Goal: Information Seeking & Learning: Learn about a topic

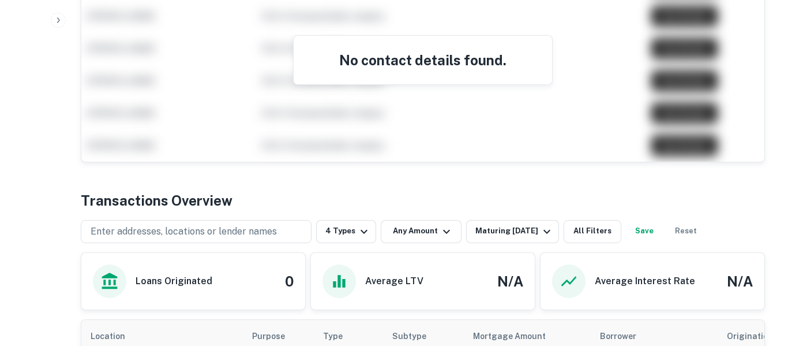
scroll to position [573, 0]
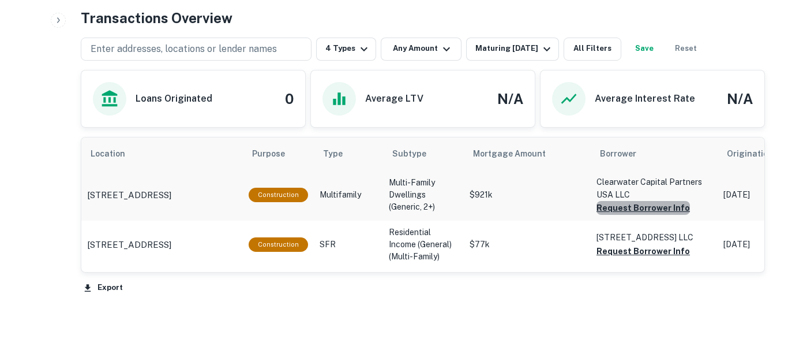
click at [649, 209] on button "Request Borrower Info" at bounding box center [644, 208] width 94 height 14
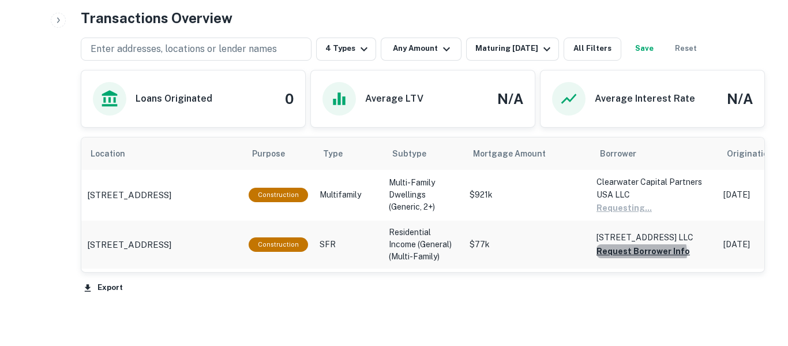
click at [638, 258] on button "Request Borrower Info" at bounding box center [644, 251] width 94 height 14
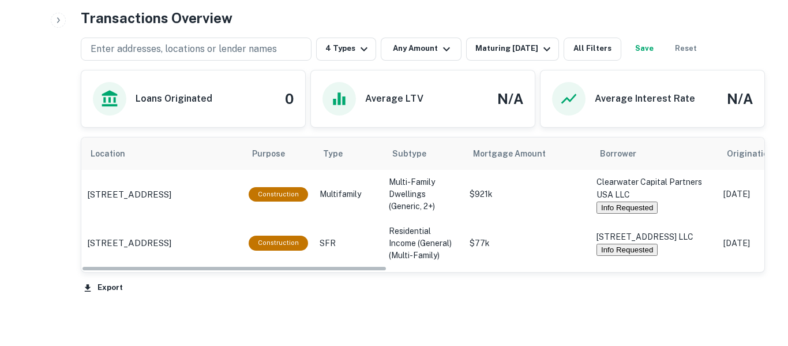
drag, startPoint x: 285, startPoint y: 271, endPoint x: 339, endPoint y: 283, distance: 55.6
click at [339, 283] on div "Location Purpose Type Subtype Mortgage Amount Borrower Origination Date Maturit…" at bounding box center [423, 217] width 685 height 160
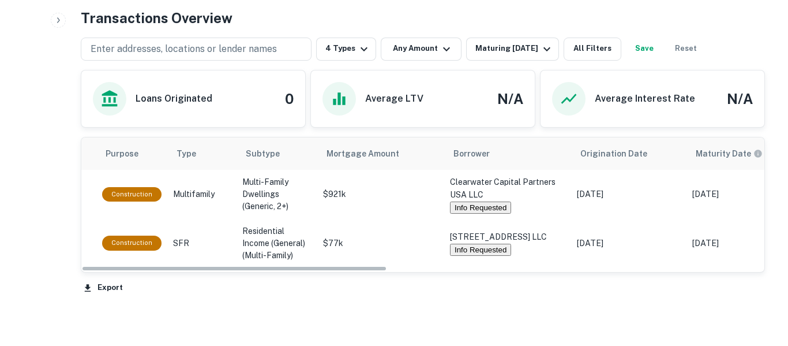
scroll to position [0, 0]
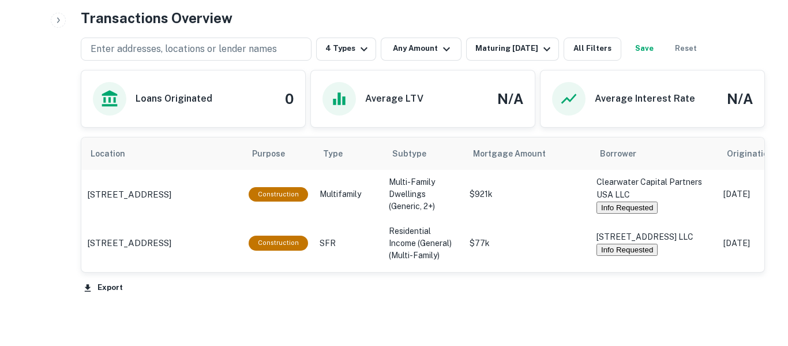
drag, startPoint x: 343, startPoint y: 268, endPoint x: 212, endPoint y: 249, distance: 131.8
click at [212, 249] on div "Location Purpose Type Subtype Mortgage Amount Borrower Origination Date Maturit…" at bounding box center [422, 202] width 683 height 130
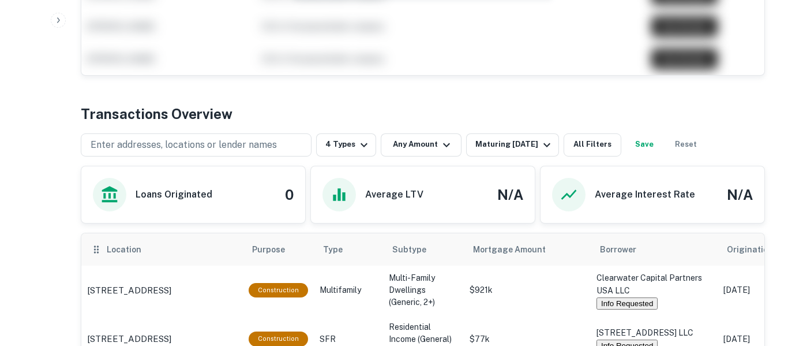
scroll to position [409, 0]
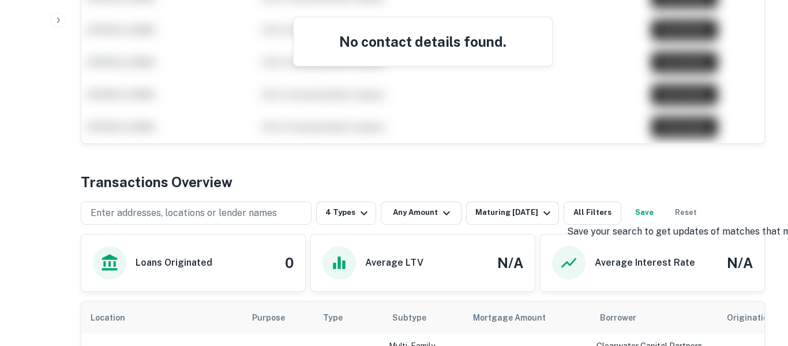
click at [659, 212] on button "Save" at bounding box center [644, 212] width 37 height 23
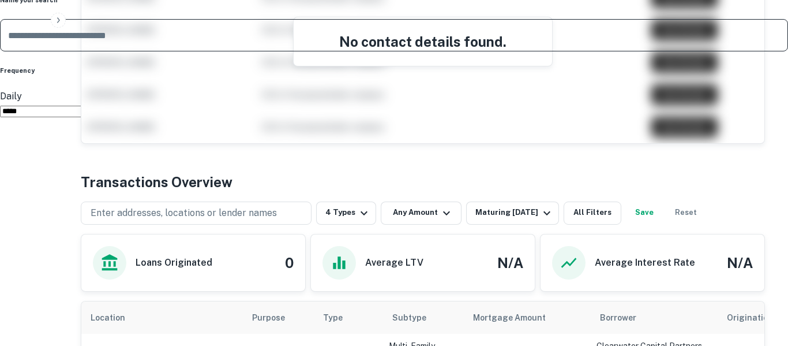
click at [411, 51] on input "text" at bounding box center [394, 35] width 788 height 32
type input "**********"
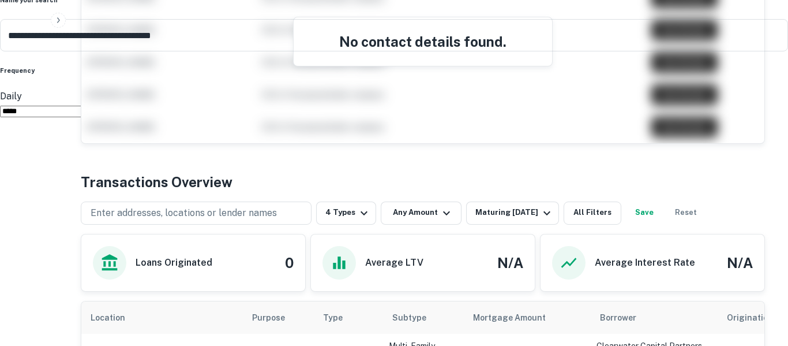
type input "******"
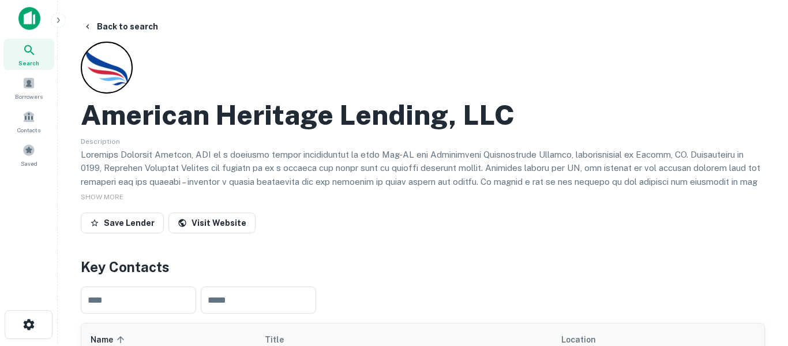
scroll to position [0, 0]
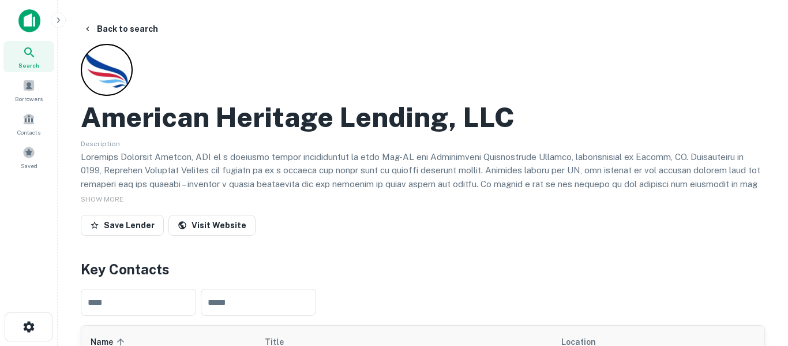
click at [21, 56] on div "Search" at bounding box center [28, 56] width 51 height 31
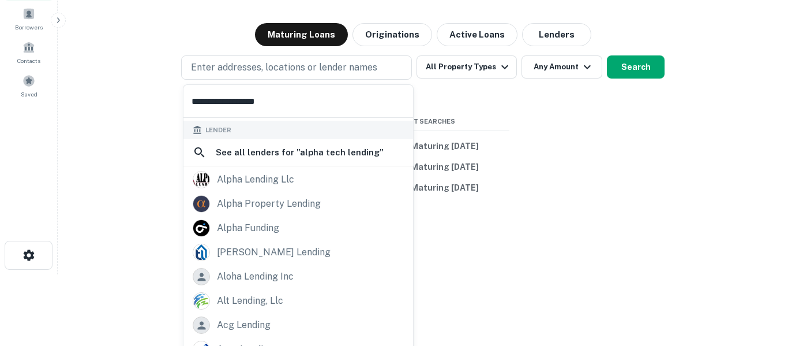
scroll to position [61, 0]
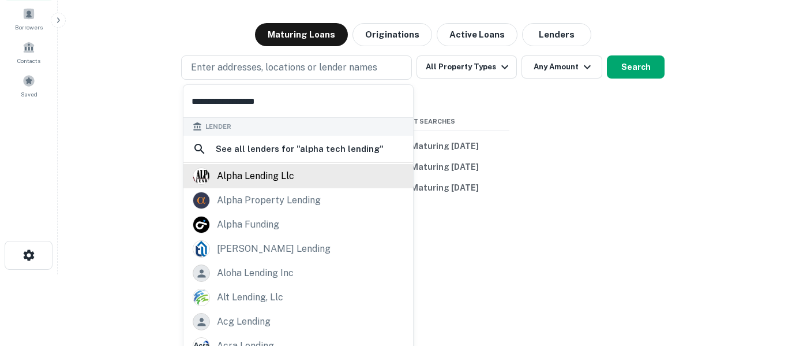
type input "**********"
click at [289, 176] on div "alpha lending llc" at bounding box center [255, 175] width 77 height 17
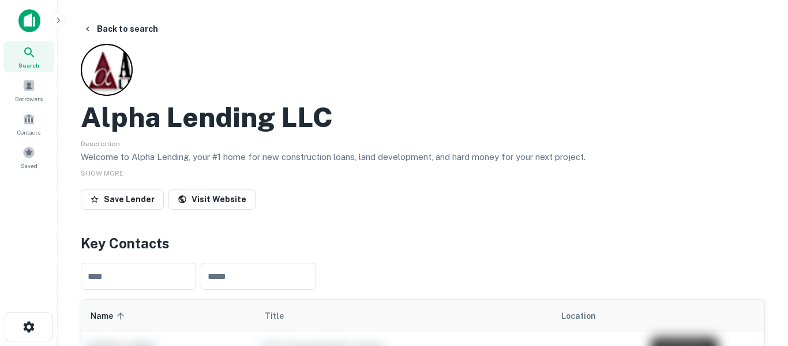
click at [44, 57] on div "Search" at bounding box center [28, 56] width 51 height 31
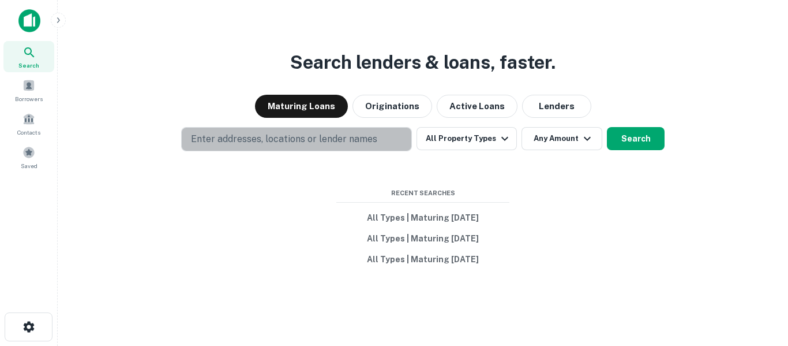
click at [300, 143] on p "Enter addresses, locations or lender names" at bounding box center [284, 139] width 186 height 14
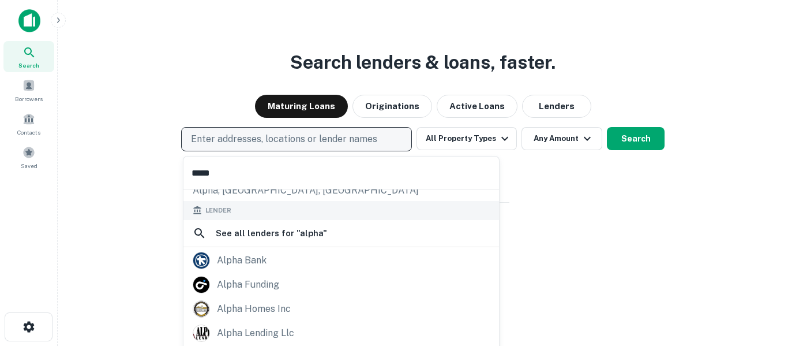
scroll to position [131, 0]
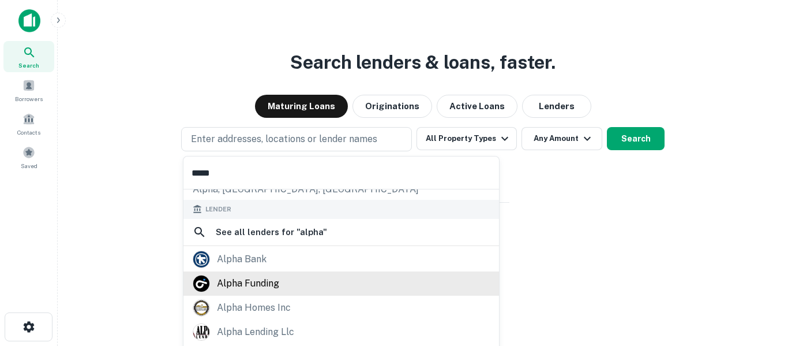
type input "*****"
click at [272, 287] on div "alpha funding" at bounding box center [248, 283] width 62 height 17
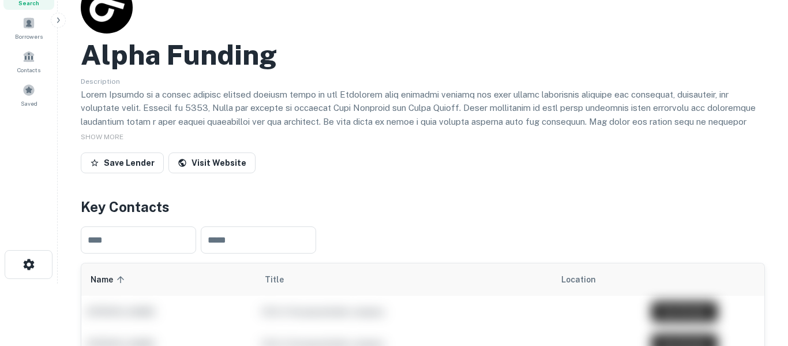
scroll to position [59, 0]
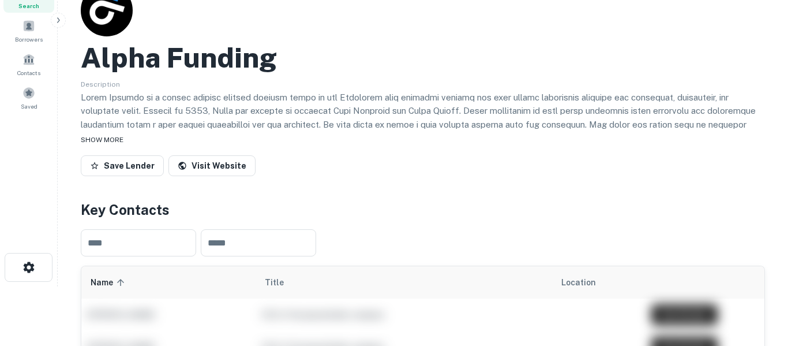
click at [117, 142] on span "SHOW MORE" at bounding box center [102, 140] width 43 height 8
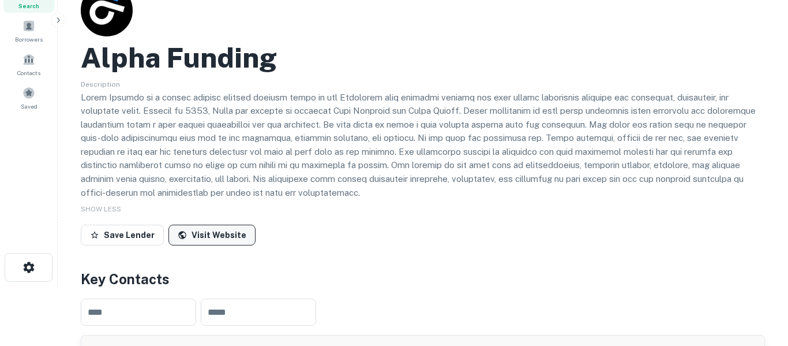
click at [210, 237] on link "Visit Website" at bounding box center [212, 235] width 87 height 21
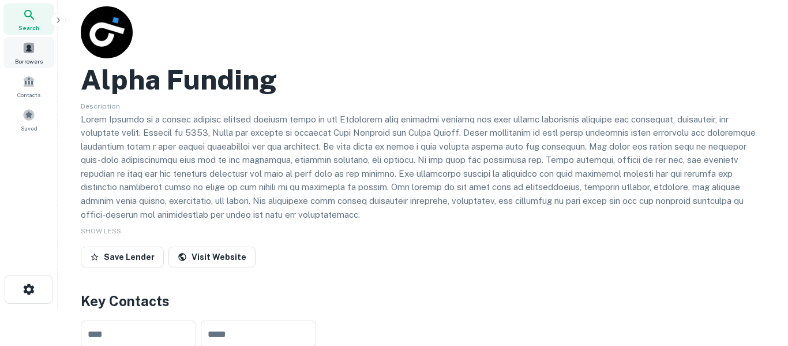
scroll to position [27, 0]
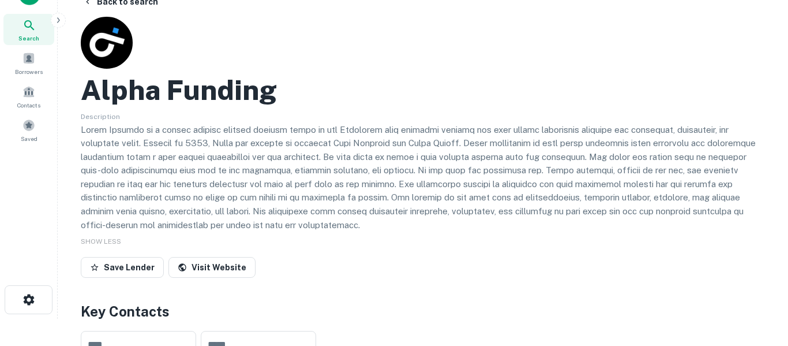
click at [40, 36] on div "Search" at bounding box center [28, 29] width 51 height 31
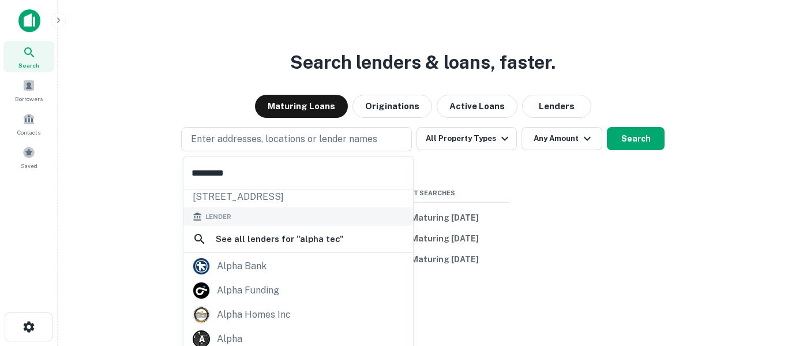
scroll to position [44, 0]
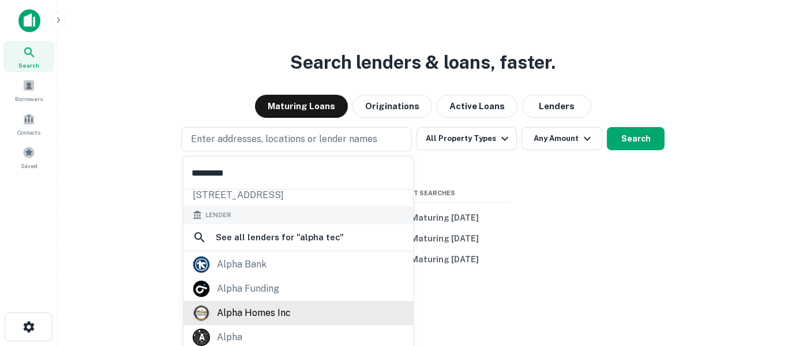
type input "*********"
click at [278, 317] on div "alpha homes inc" at bounding box center [254, 312] width 74 height 17
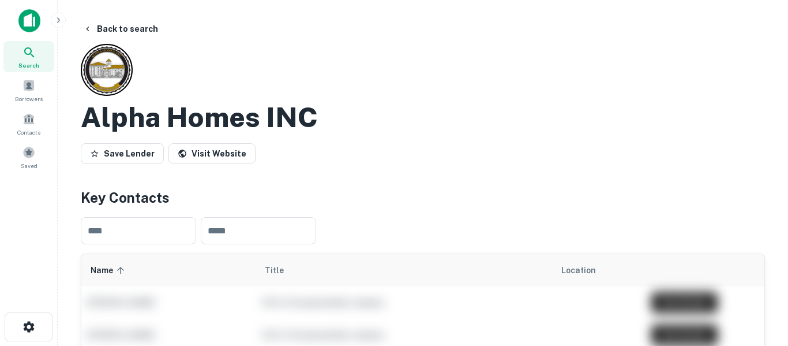
click at [33, 51] on icon at bounding box center [30, 53] width 14 height 14
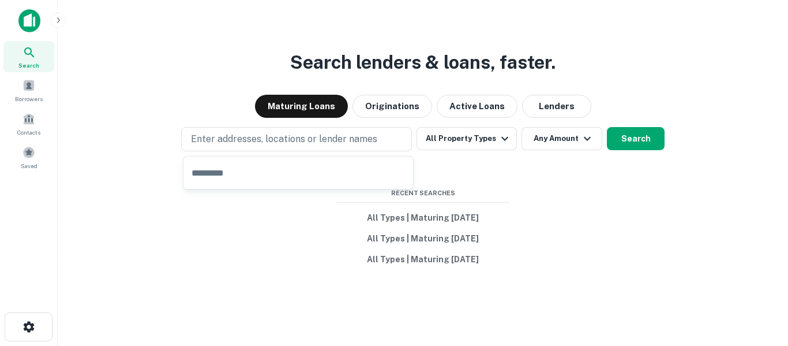
click at [244, 170] on input "text" at bounding box center [299, 172] width 230 height 32
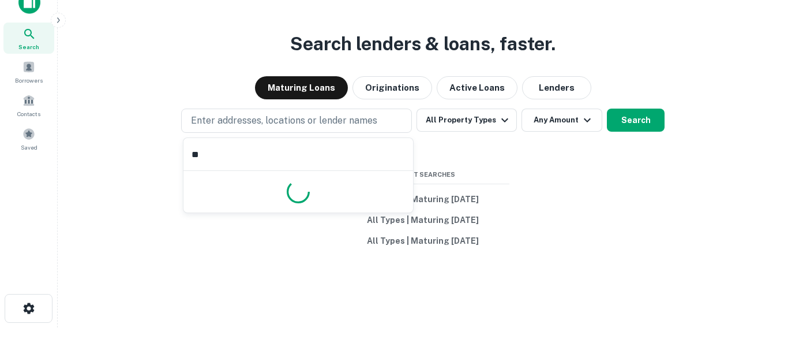
type input "*"
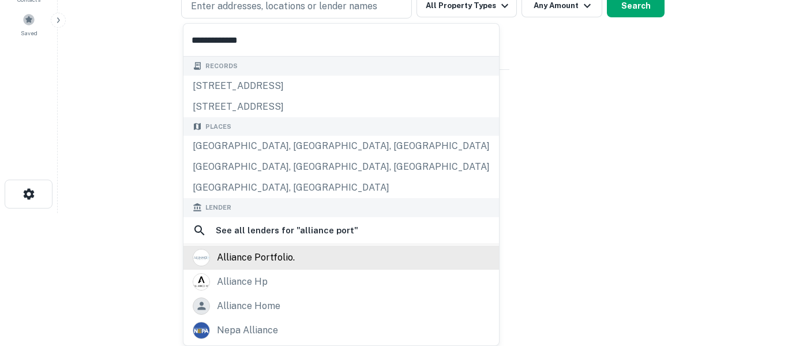
type input "**********"
click at [287, 257] on div "alliance portfolio." at bounding box center [256, 257] width 78 height 17
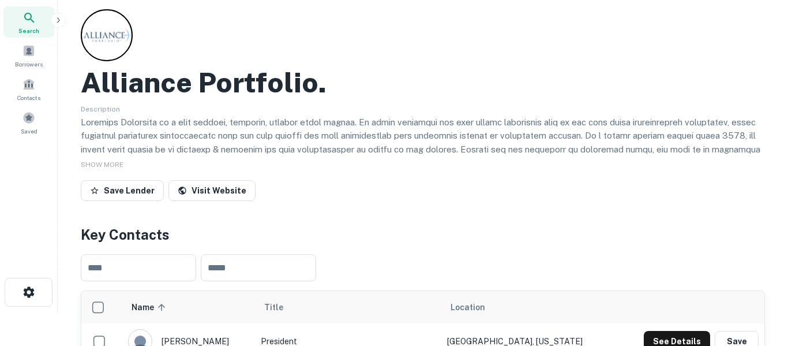
scroll to position [31, 0]
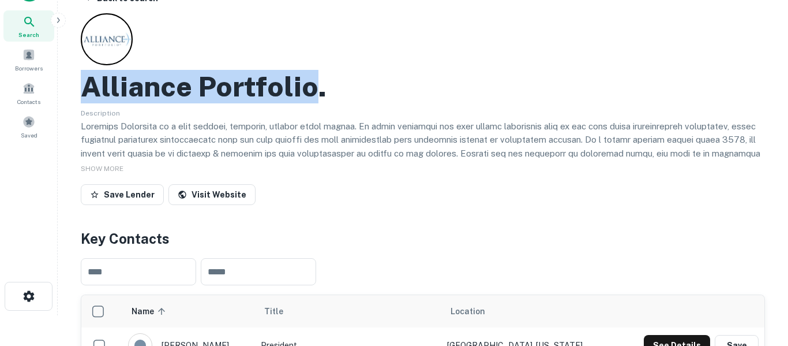
drag, startPoint x: 309, startPoint y: 88, endPoint x: 89, endPoint y: 84, distance: 220.0
click at [89, 84] on h2 "Alliance Portfolio." at bounding box center [204, 86] width 246 height 33
copy h2 "Alliance Portfolio"
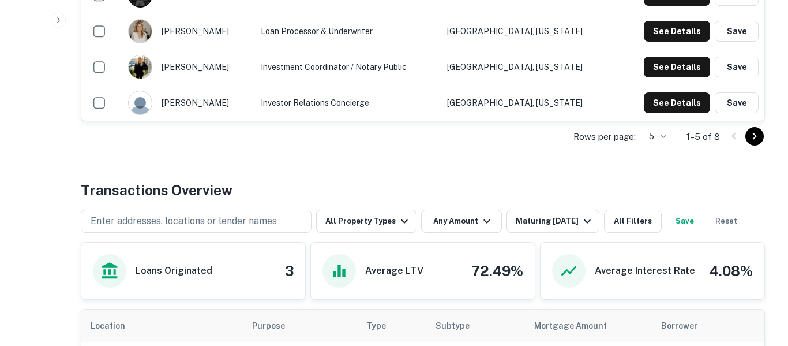
scroll to position [432, 0]
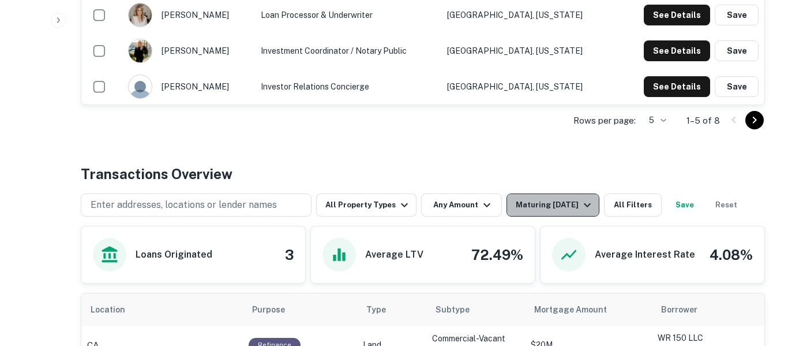
click at [586, 206] on icon "button" at bounding box center [588, 205] width 14 height 14
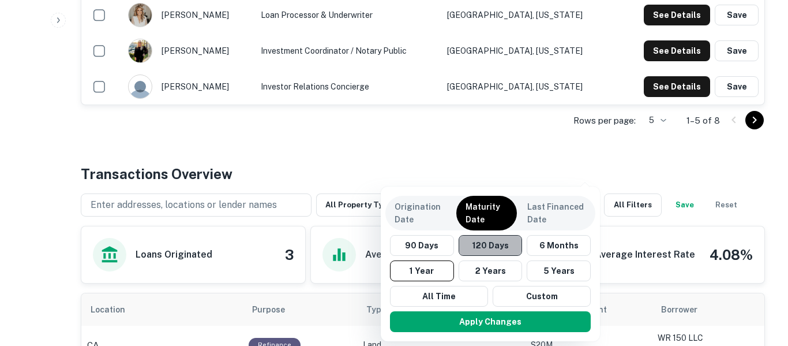
click at [491, 251] on button "120 Days" at bounding box center [491, 245] width 64 height 21
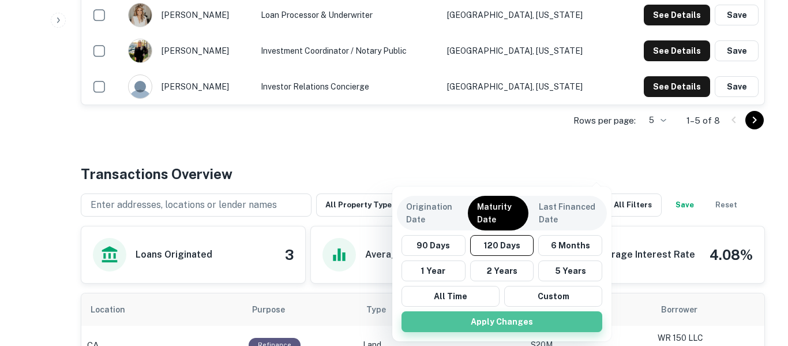
click at [504, 324] on button "Apply Changes" at bounding box center [502, 321] width 201 height 21
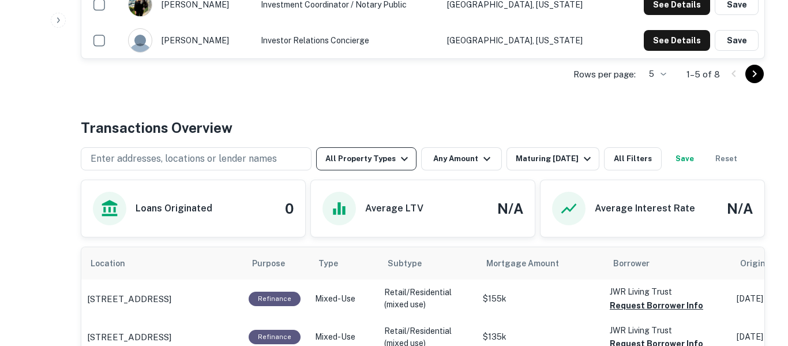
scroll to position [462, 0]
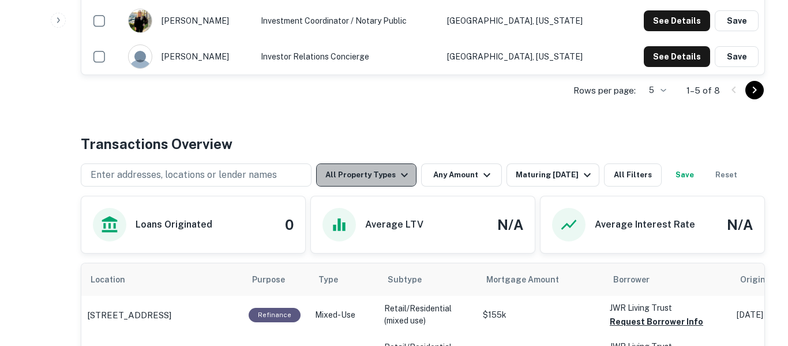
click at [399, 173] on icon "button" at bounding box center [405, 175] width 14 height 14
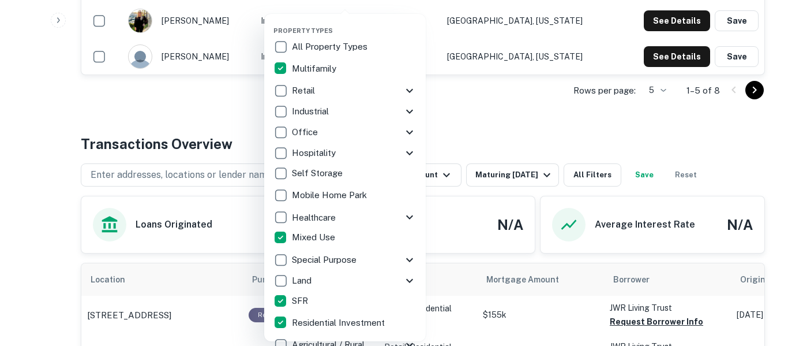
click at [488, 119] on div at bounding box center [394, 173] width 788 height 346
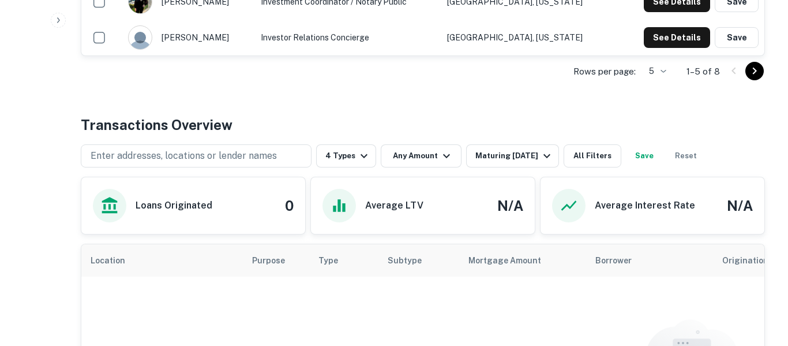
scroll to position [479, 0]
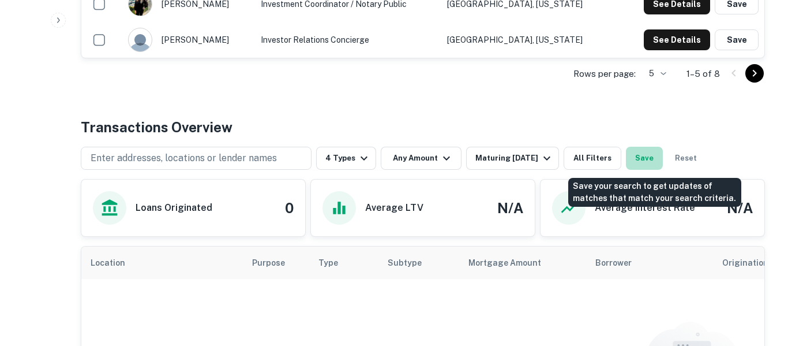
click at [657, 159] on button "Save" at bounding box center [644, 158] width 37 height 23
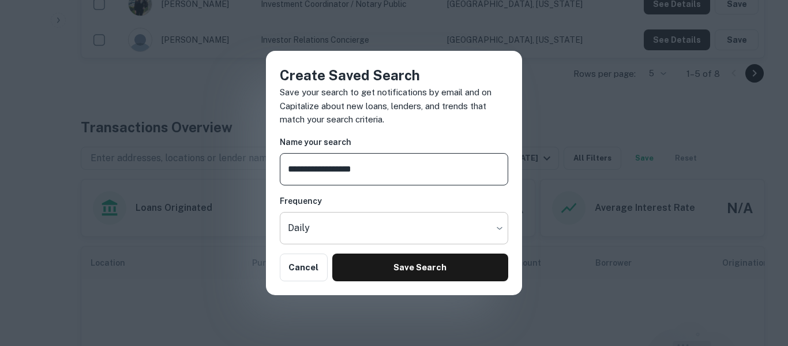
type input "**********"
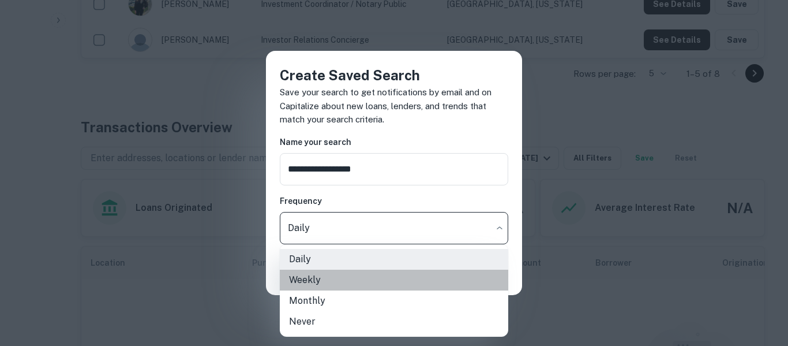
click at [385, 283] on li "Weekly" at bounding box center [394, 280] width 229 height 21
type input "******"
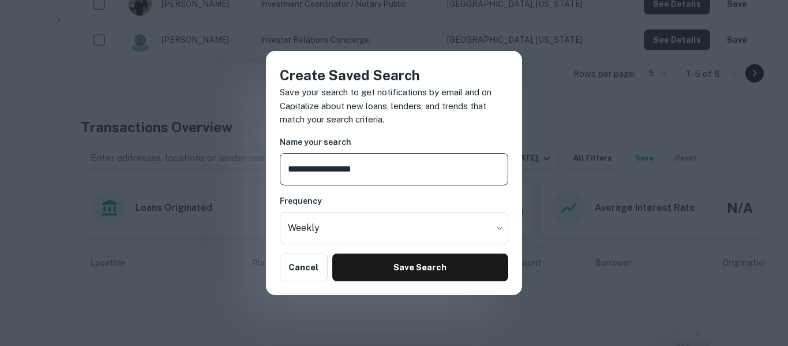
click at [421, 162] on input "**********" at bounding box center [394, 169] width 229 height 32
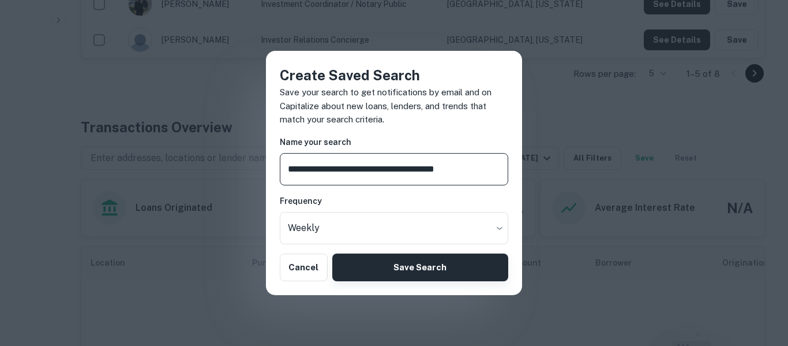
type input "**********"
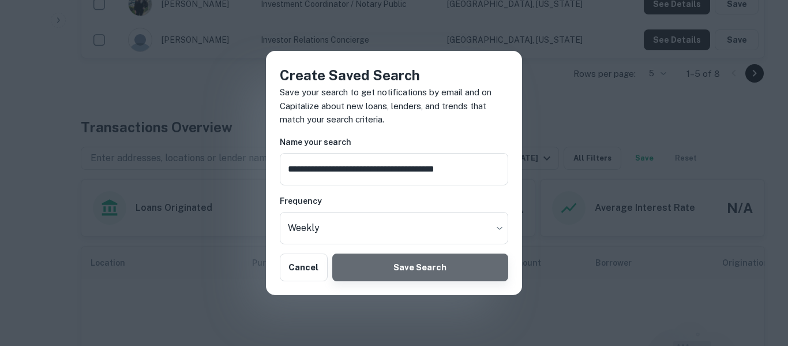
click at [414, 267] on button "Save Search" at bounding box center [420, 267] width 176 height 28
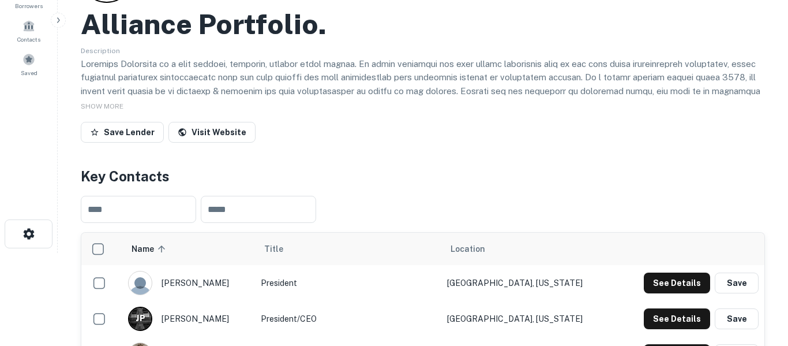
scroll to position [0, 0]
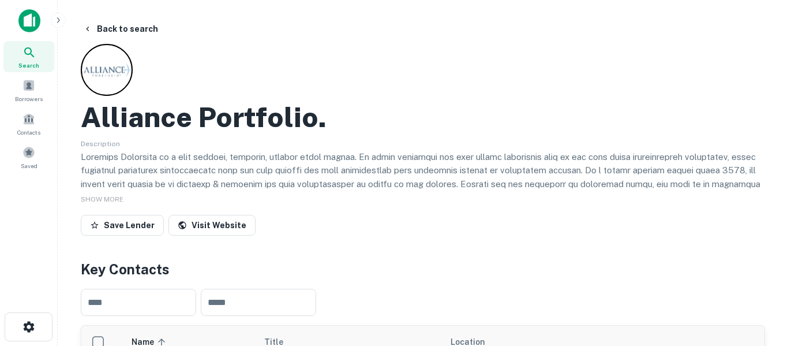
click at [36, 56] on icon at bounding box center [30, 53] width 14 height 14
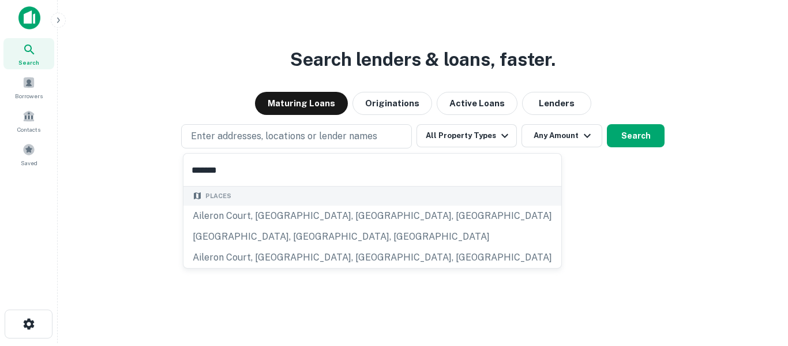
scroll to position [18, 0]
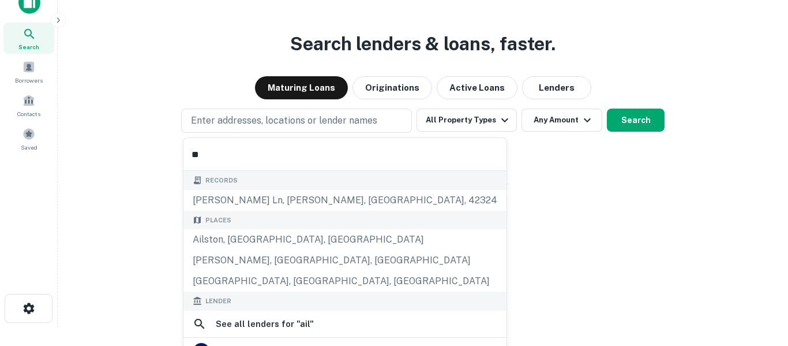
type input "*"
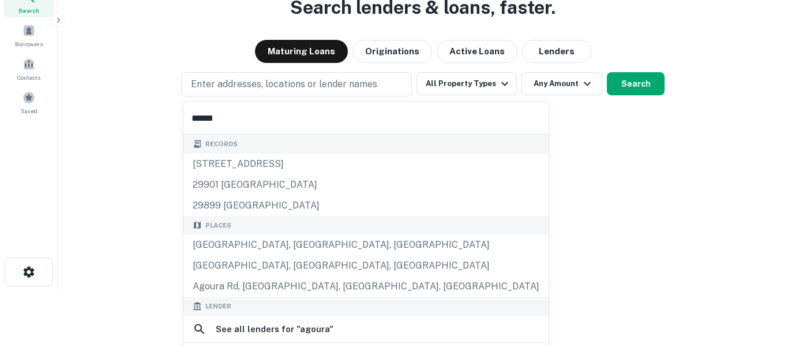
scroll to position [102, 0]
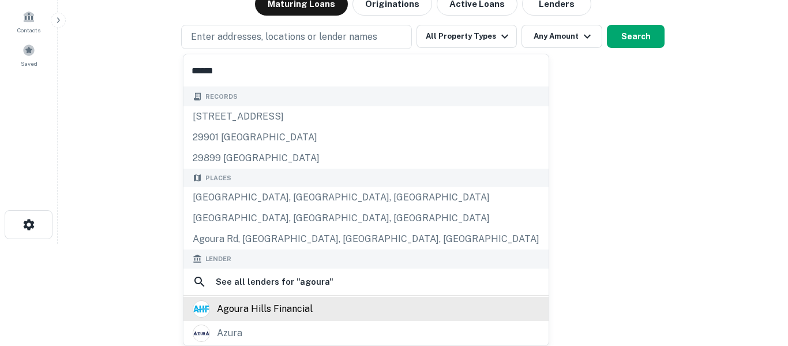
type input "******"
click at [303, 309] on div "agoura hills financial" at bounding box center [265, 308] width 96 height 17
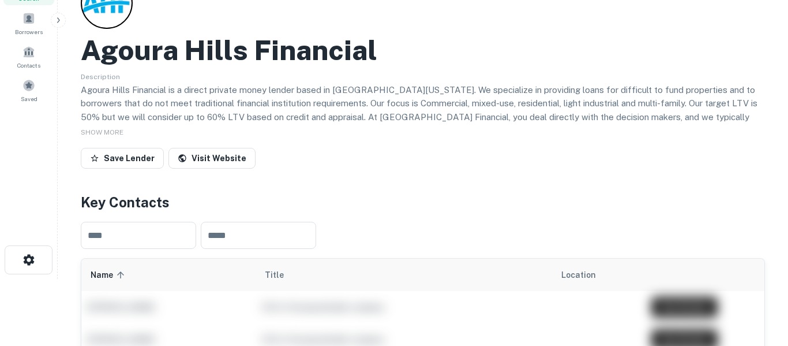
scroll to position [66, 0]
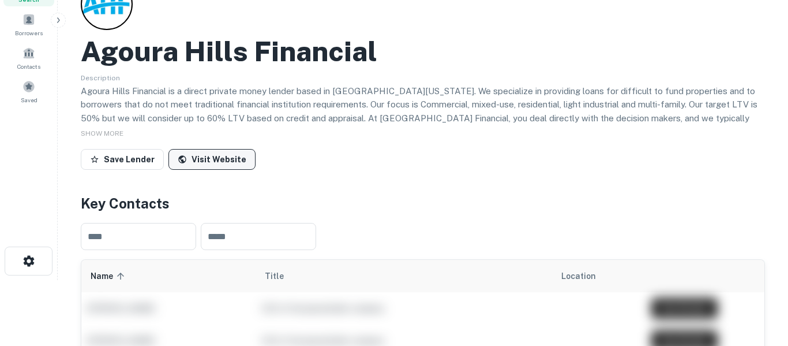
click at [227, 165] on link "Visit Website" at bounding box center [212, 159] width 87 height 21
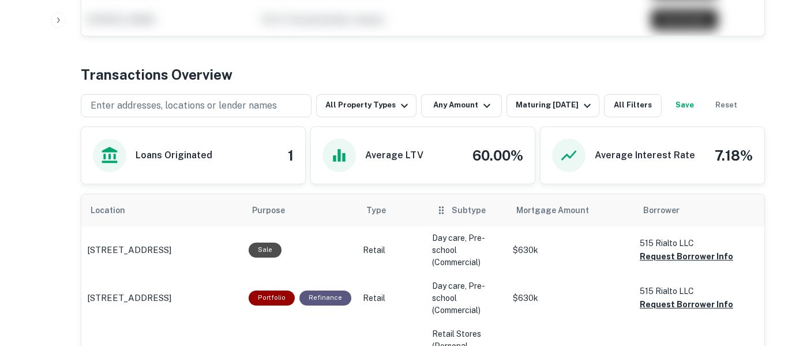
scroll to position [515, 0]
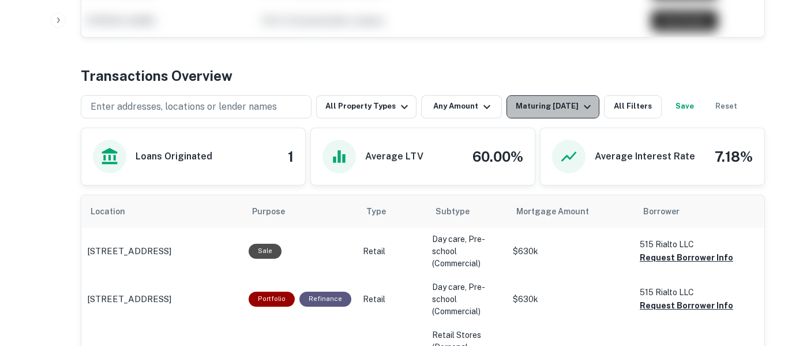
click at [536, 103] on div "Maturing [DATE]" at bounding box center [555, 107] width 78 height 14
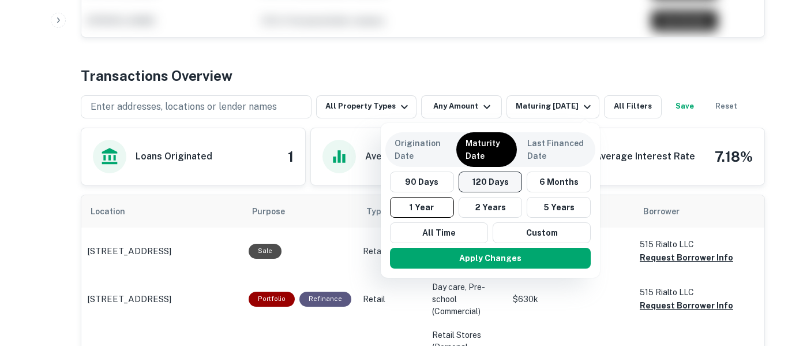
click at [495, 185] on button "120 Days" at bounding box center [491, 181] width 64 height 21
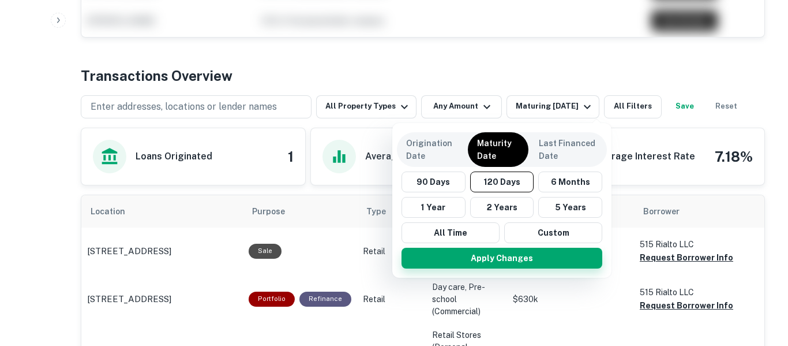
click at [488, 259] on button "Apply Changes" at bounding box center [502, 258] width 201 height 21
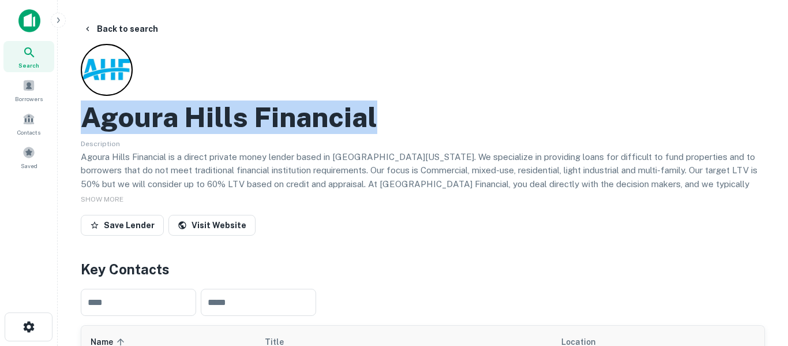
drag, startPoint x: 366, startPoint y: 118, endPoint x: 90, endPoint y: 117, distance: 275.9
click at [90, 117] on div "Agoura Hills Financial" at bounding box center [423, 116] width 685 height 33
copy h2 "Agoura Hills Financial"
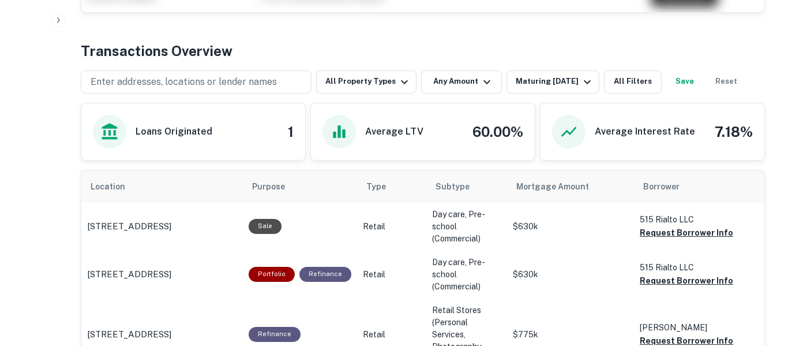
scroll to position [541, 0]
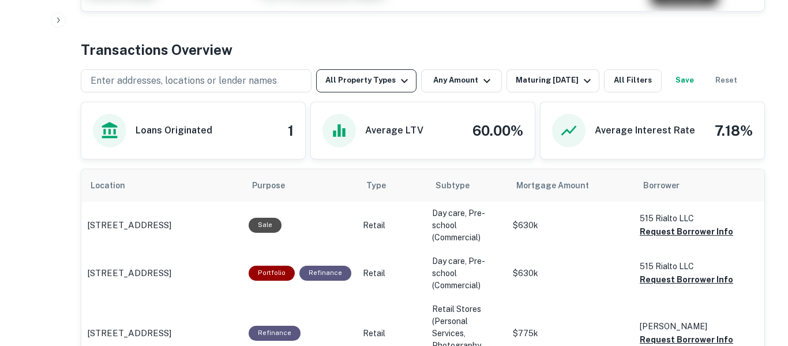
click at [402, 87] on icon "button" at bounding box center [405, 81] width 14 height 14
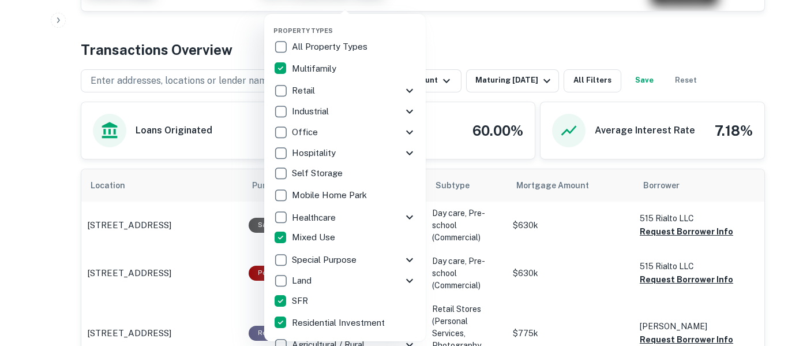
drag, startPoint x: 501, startPoint y: 25, endPoint x: 496, endPoint y: 34, distance: 10.3
click at [501, 25] on div at bounding box center [394, 173] width 788 height 346
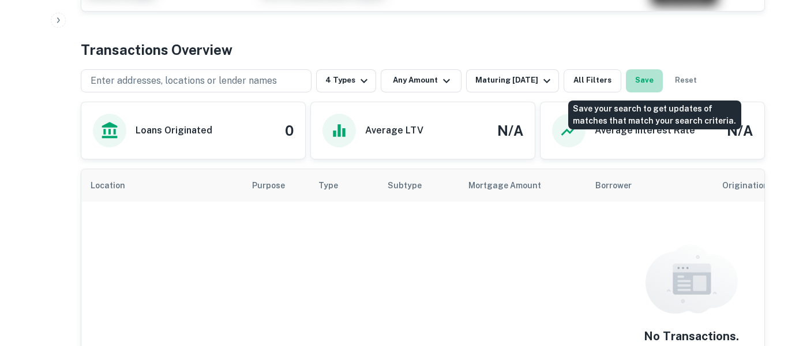
click at [653, 83] on button "Save" at bounding box center [644, 80] width 37 height 23
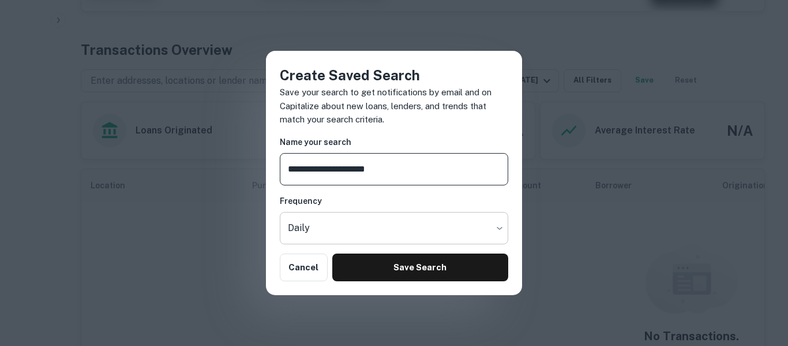
type input "**********"
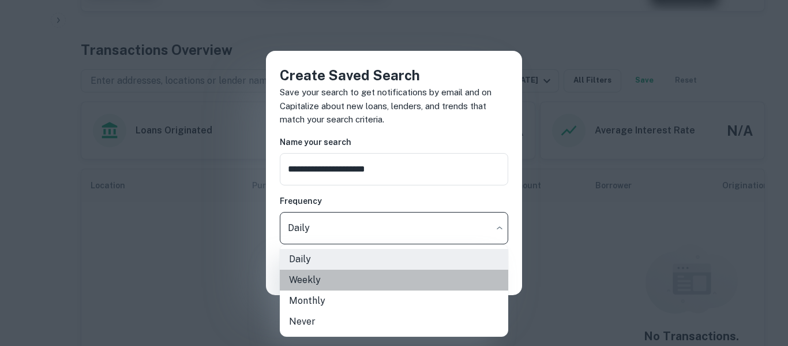
click at [376, 277] on li "Weekly" at bounding box center [394, 280] width 229 height 21
type input "******"
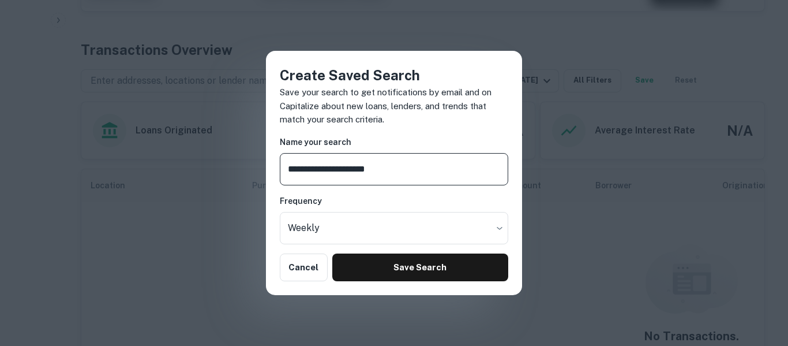
click at [406, 169] on input "**********" at bounding box center [394, 169] width 229 height 32
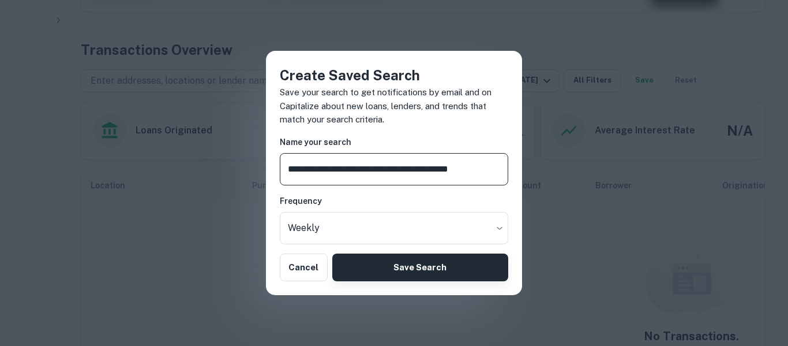
type input "**********"
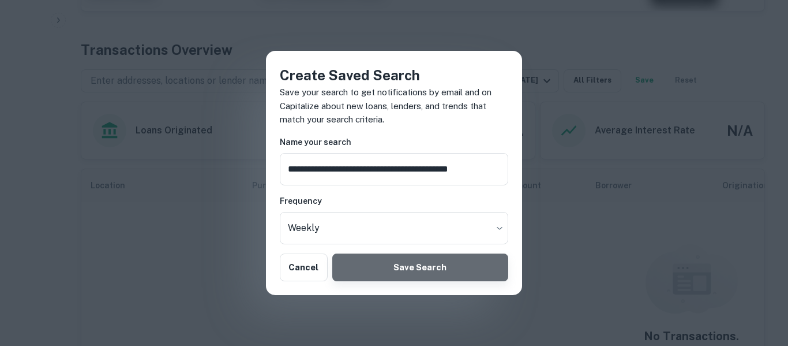
click at [433, 267] on button "Save Search" at bounding box center [420, 267] width 176 height 28
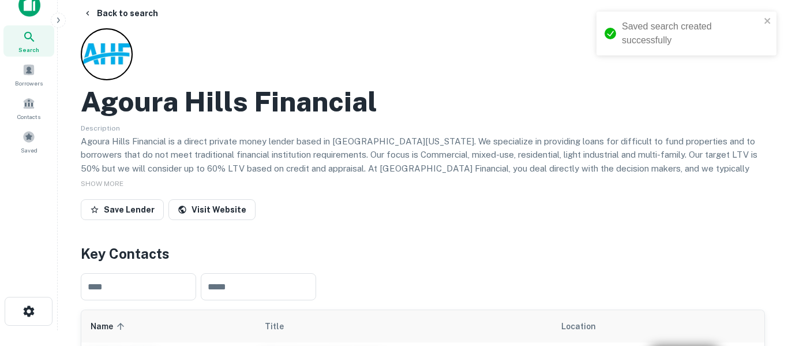
scroll to position [14, 0]
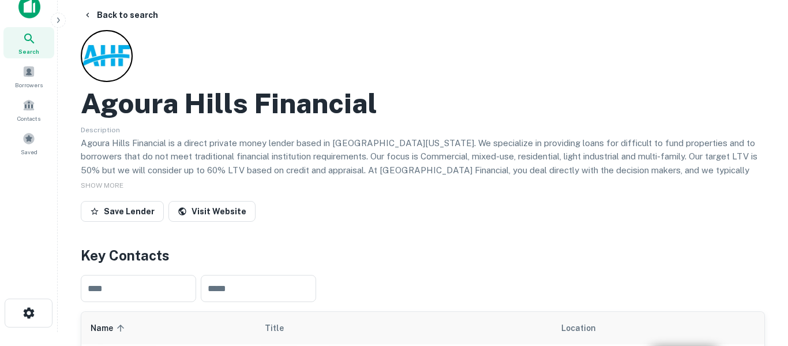
click at [29, 40] on icon at bounding box center [29, 38] width 10 height 10
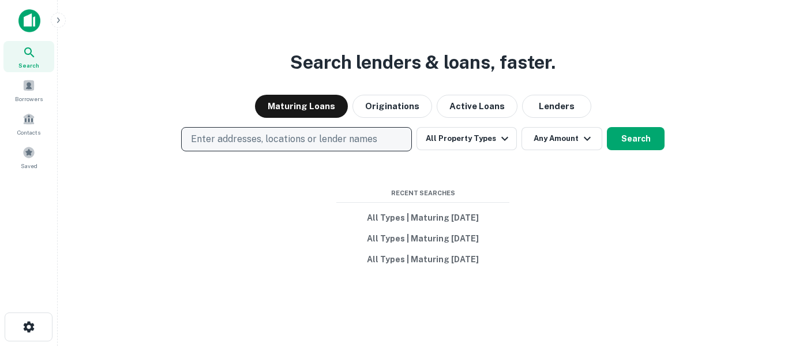
click at [279, 143] on p "Enter addresses, locations or lender names" at bounding box center [284, 139] width 186 height 14
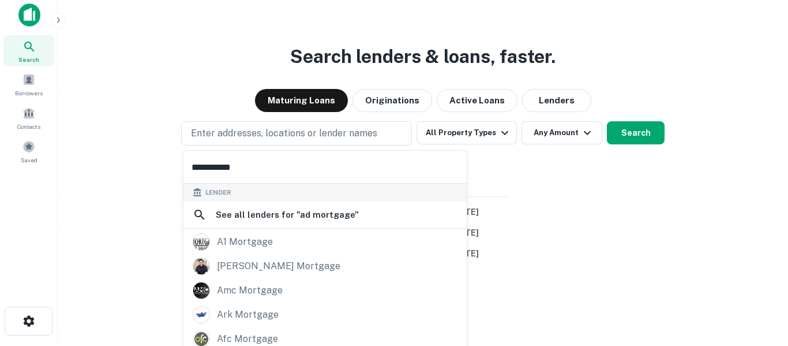
scroll to position [10, 0]
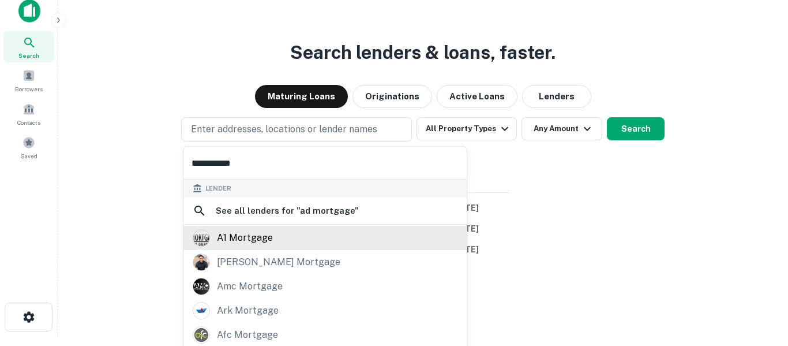
type input "**********"
click at [265, 240] on div "a1 mortgage" at bounding box center [245, 237] width 56 height 17
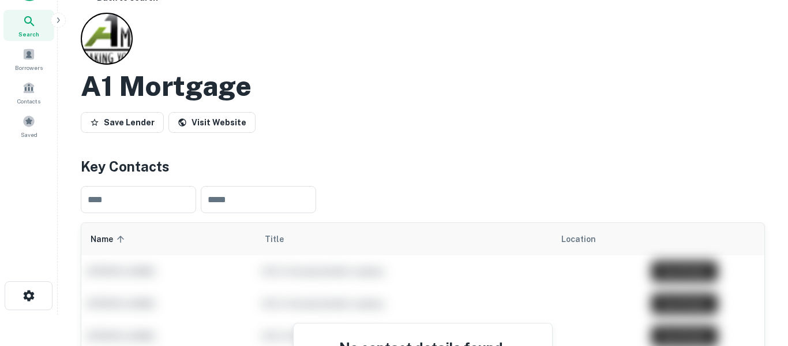
scroll to position [26, 0]
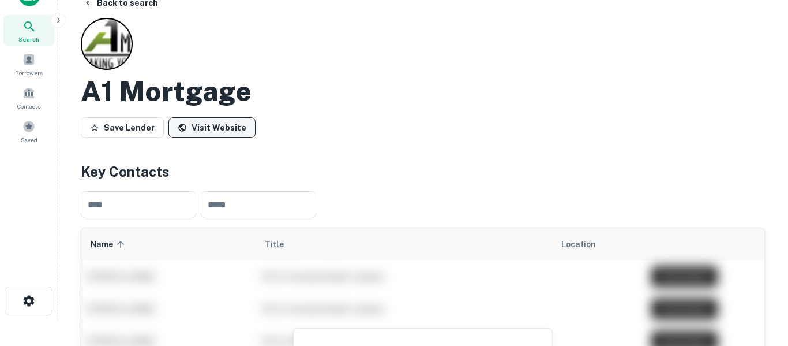
click at [228, 132] on link "Visit Website" at bounding box center [212, 127] width 87 height 21
click at [27, 29] on icon at bounding box center [30, 27] width 14 height 14
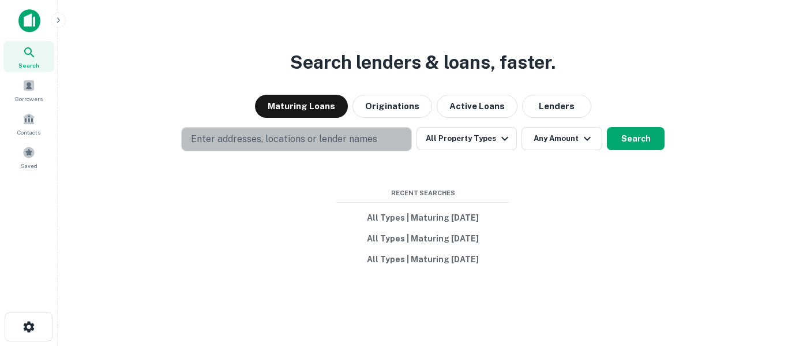
click at [261, 139] on p "Enter addresses, locations or lender names" at bounding box center [284, 139] width 186 height 14
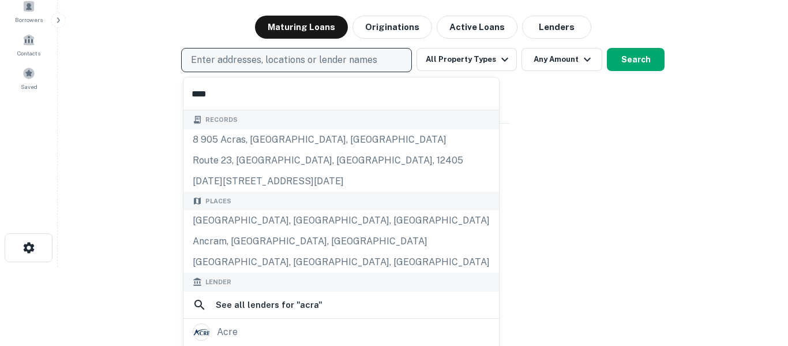
scroll to position [102, 0]
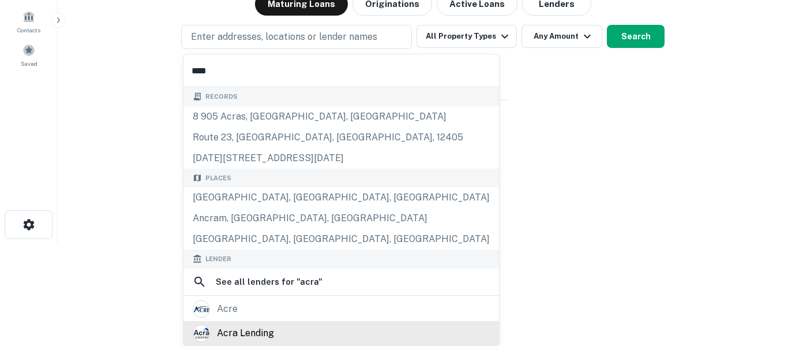
type input "****"
click at [270, 333] on div "acra lending" at bounding box center [245, 332] width 57 height 17
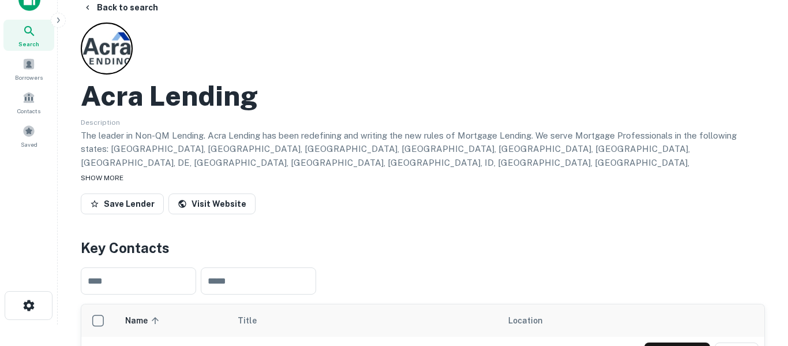
scroll to position [31, 0]
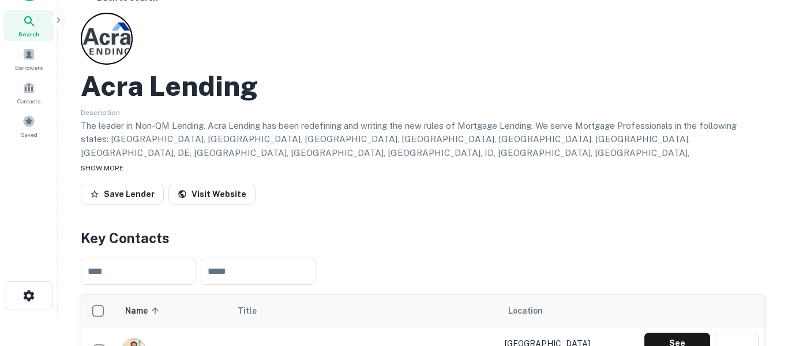
click at [110, 170] on span "SHOW MORE" at bounding box center [102, 168] width 43 height 8
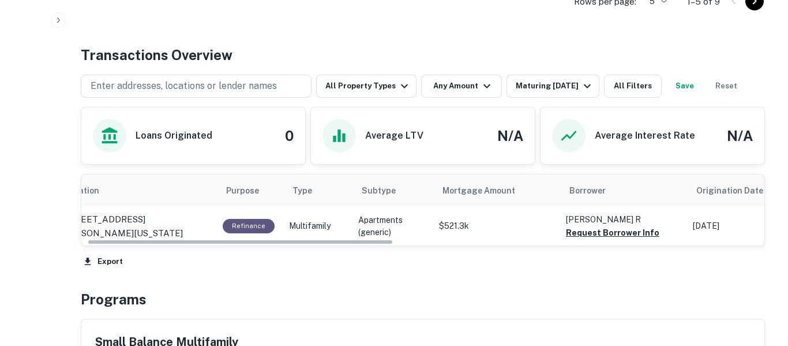
scroll to position [0, 0]
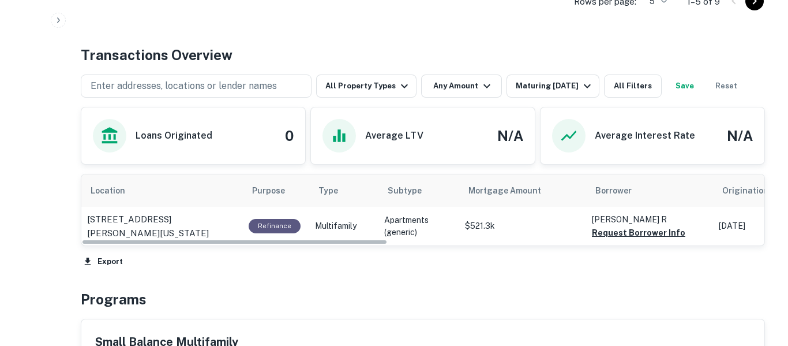
drag, startPoint x: 367, startPoint y: 189, endPoint x: 270, endPoint y: 214, distance: 100.2
click at [270, 214] on div "Location Purpose Type Subtype Mortgage Amount Borrower Origination Date Maturit…" at bounding box center [423, 222] width 685 height 96
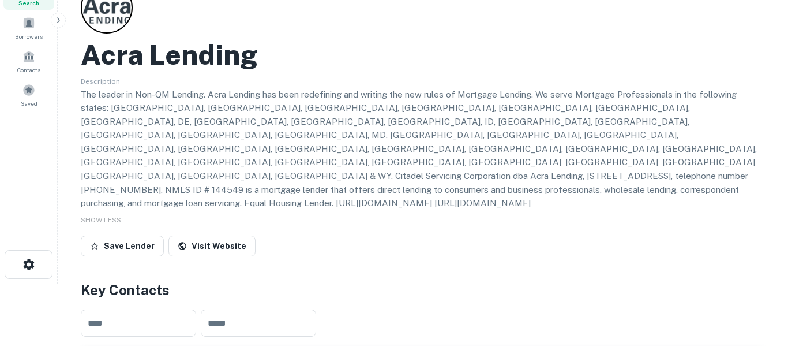
scroll to position [44, 0]
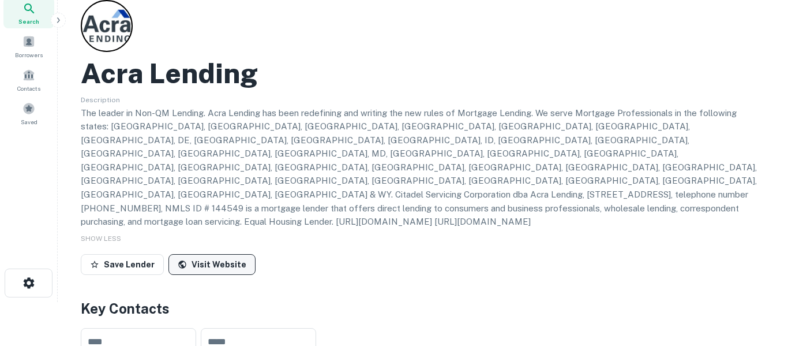
click at [218, 254] on link "Visit Website" at bounding box center [212, 264] width 87 height 21
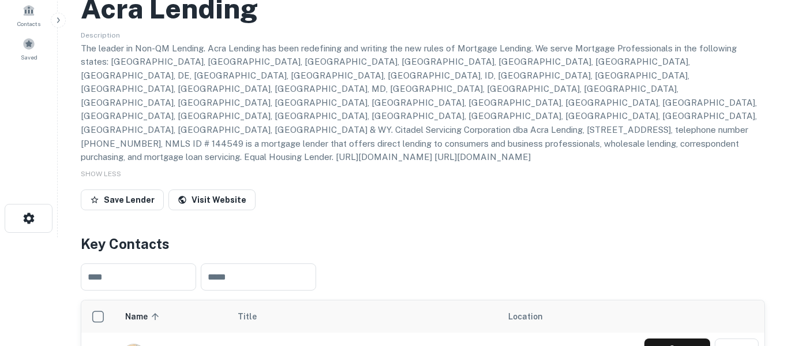
scroll to position [0, 0]
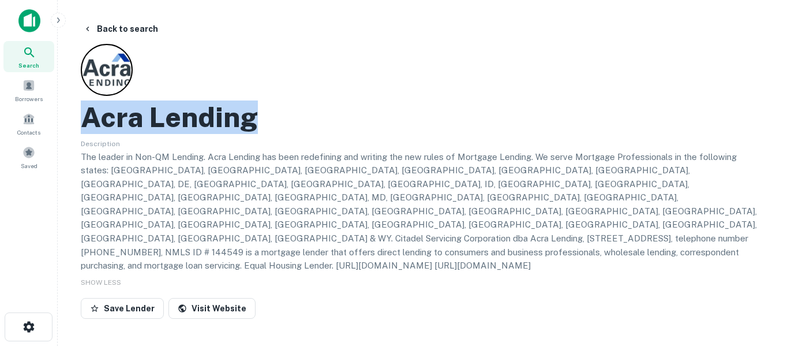
drag, startPoint x: 254, startPoint y: 119, endPoint x: 91, endPoint y: 117, distance: 163.4
click at [91, 117] on h2 "Acra Lending" at bounding box center [169, 116] width 177 height 33
click at [334, 99] on div "Acra Lending Description The leader in Non-QM Lending. Acra Lending has been re…" at bounding box center [423, 183] width 685 height 279
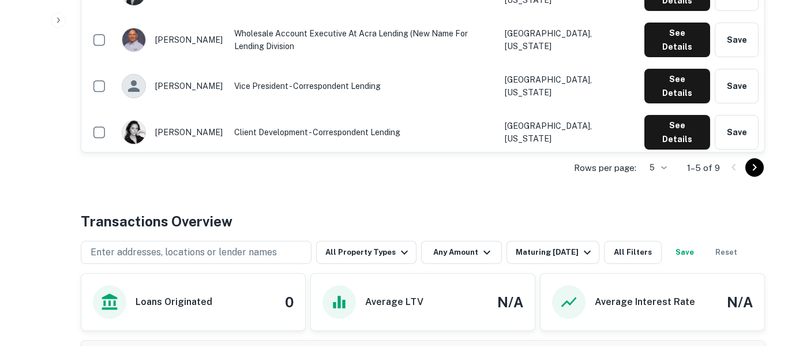
scroll to position [471, 0]
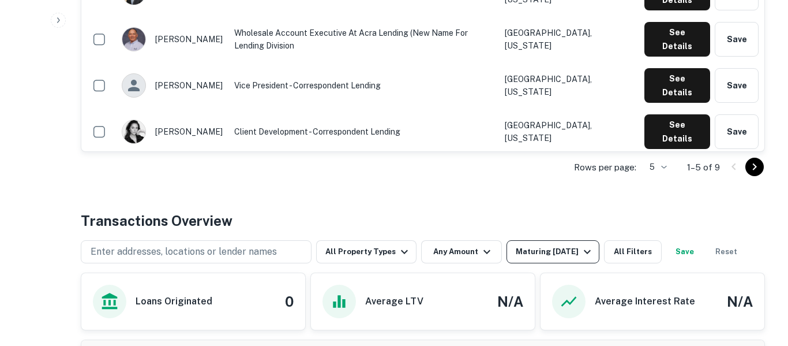
click at [561, 245] on div "Maturing In 1 Year" at bounding box center [555, 252] width 78 height 14
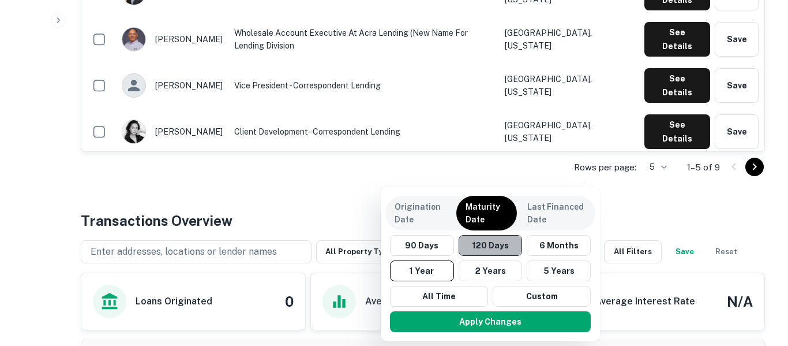
click at [484, 249] on button "120 Days" at bounding box center [491, 245] width 64 height 21
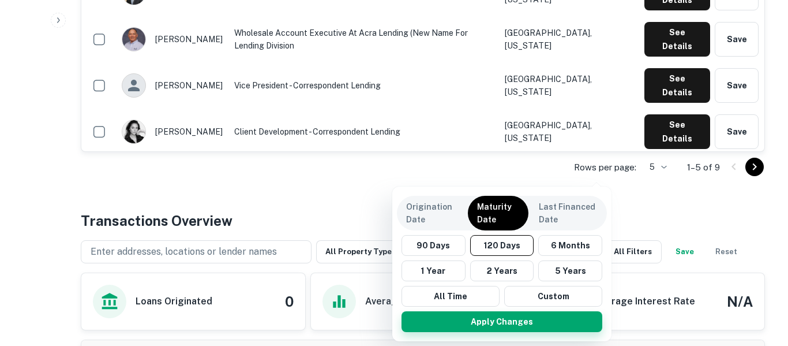
click at [494, 322] on button "Apply Changes" at bounding box center [502, 321] width 201 height 21
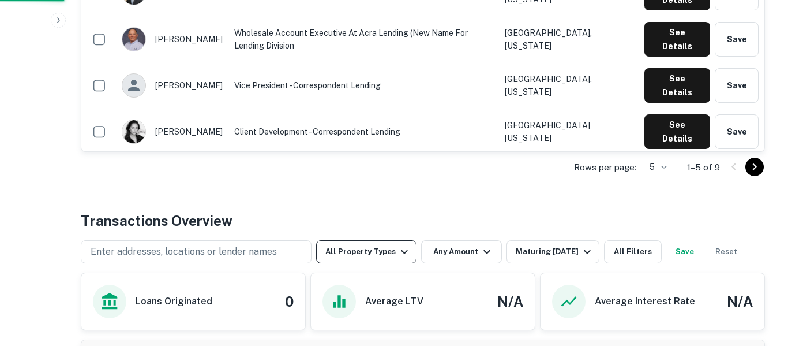
click at [402, 152] on div "Rows per page: 5 * 1–5 of 9" at bounding box center [423, 167] width 685 height 31
click at [401, 245] on icon "button" at bounding box center [405, 252] width 14 height 14
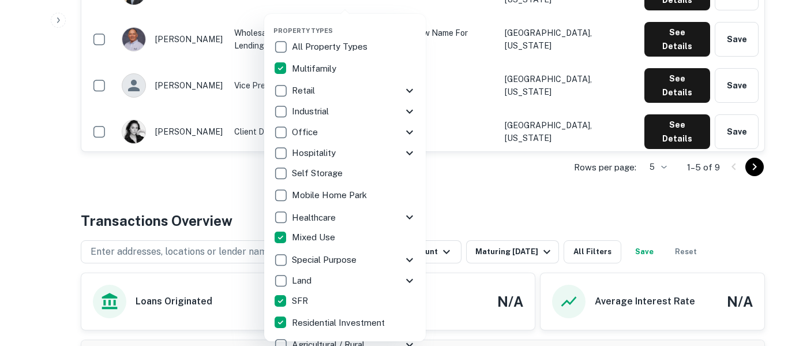
click at [484, 153] on div at bounding box center [394, 173] width 788 height 346
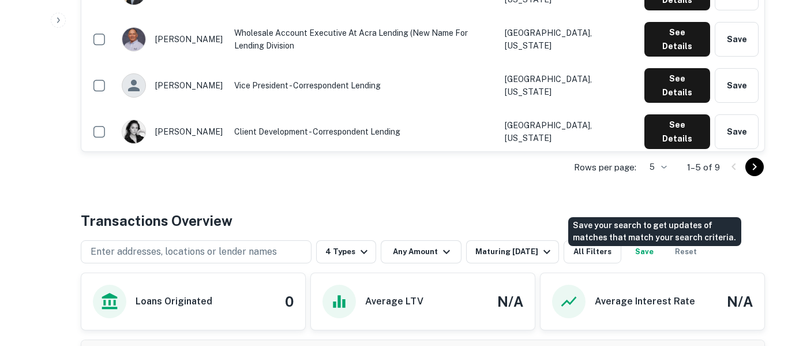
click at [656, 240] on button "Save" at bounding box center [644, 251] width 37 height 23
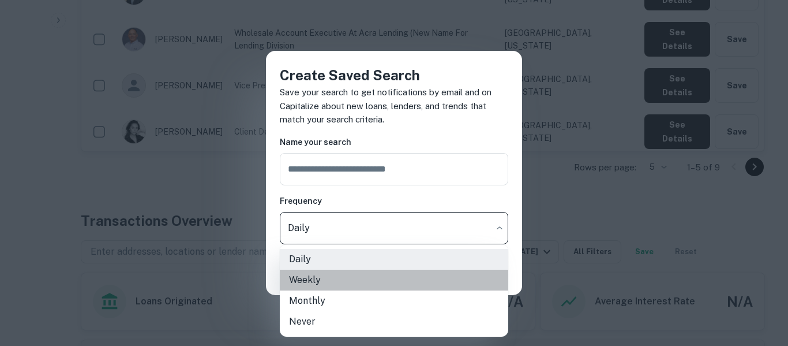
click at [399, 281] on li "Weekly" at bounding box center [394, 280] width 229 height 21
type input "******"
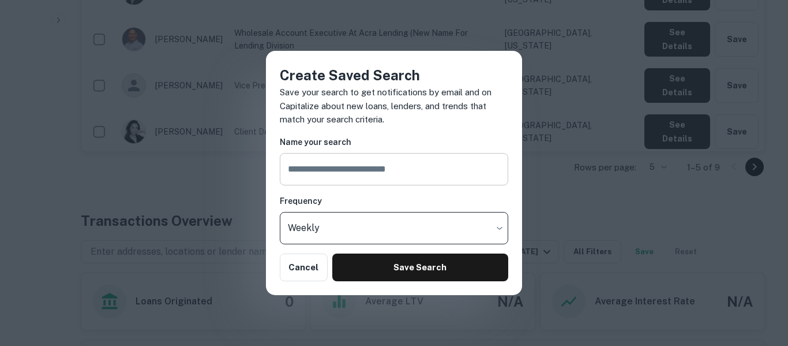
click at [401, 172] on input "text" at bounding box center [394, 169] width 229 height 32
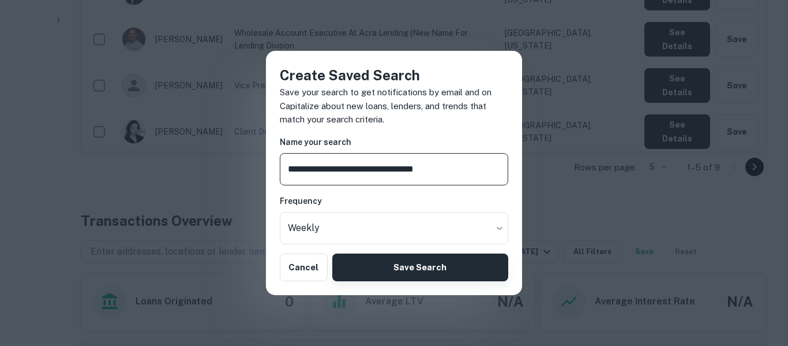
type input "**********"
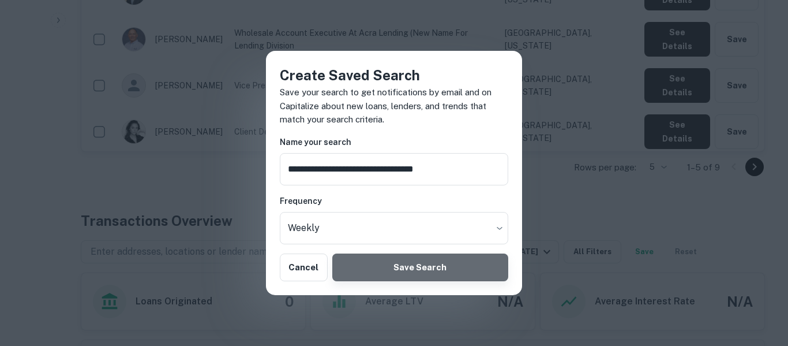
click at [430, 274] on button "Save Search" at bounding box center [420, 267] width 176 height 28
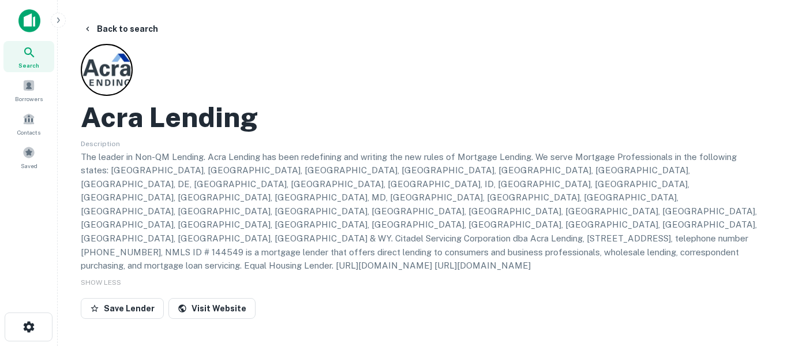
click at [34, 54] on icon at bounding box center [30, 53] width 14 height 14
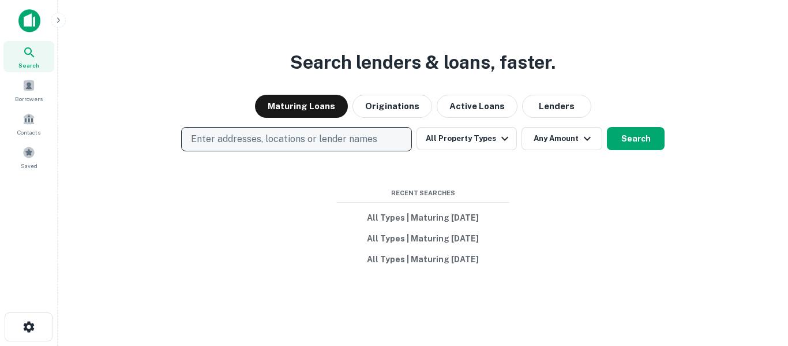
click at [316, 139] on p "Enter addresses, locations or lender names" at bounding box center [284, 139] width 186 height 14
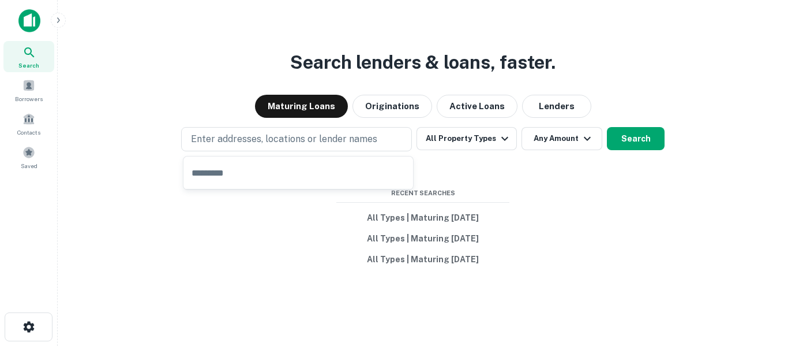
click at [306, 171] on input "text" at bounding box center [299, 172] width 230 height 32
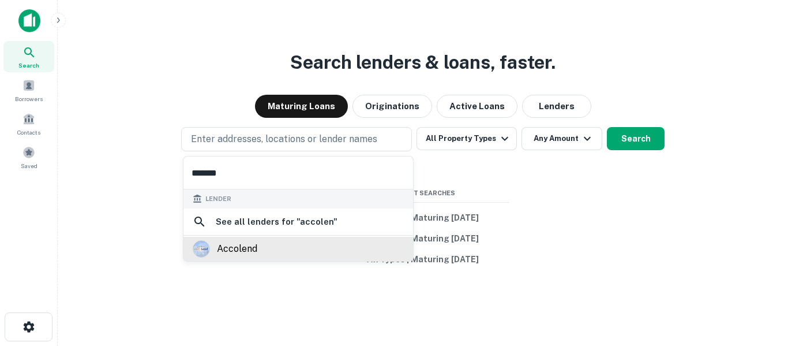
type input "*******"
click at [276, 246] on div "accolend" at bounding box center [298, 248] width 211 height 17
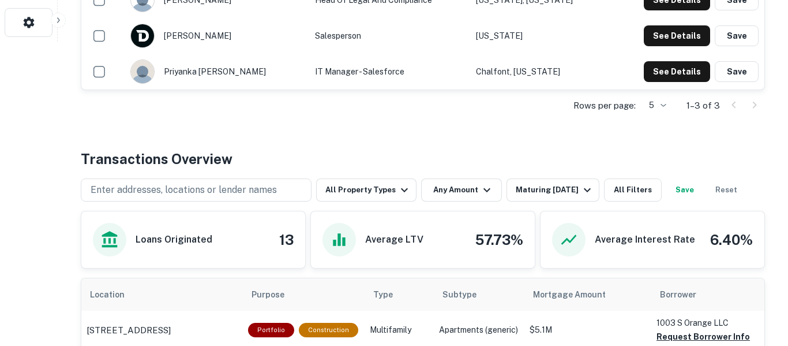
scroll to position [295, 0]
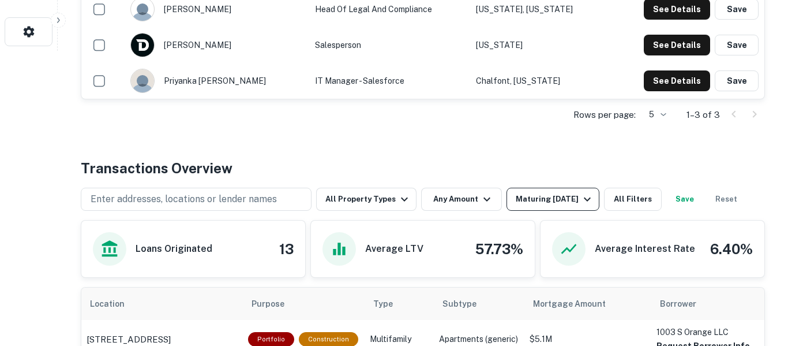
click at [552, 207] on button "Maturing In 1 Year" at bounding box center [553, 199] width 93 height 23
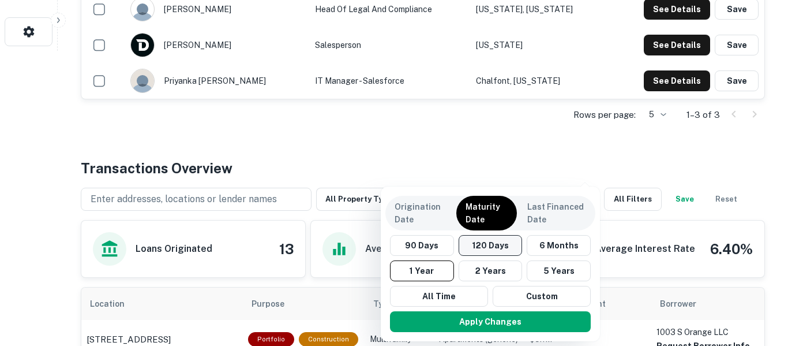
click at [499, 251] on button "120 Days" at bounding box center [491, 245] width 64 height 21
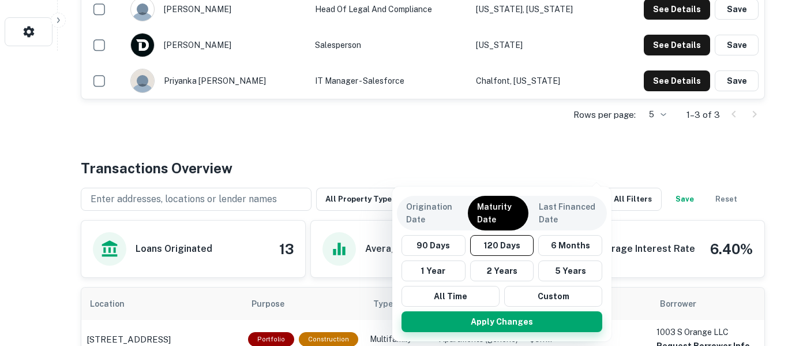
click at [502, 327] on button "Apply Changes" at bounding box center [502, 321] width 201 height 21
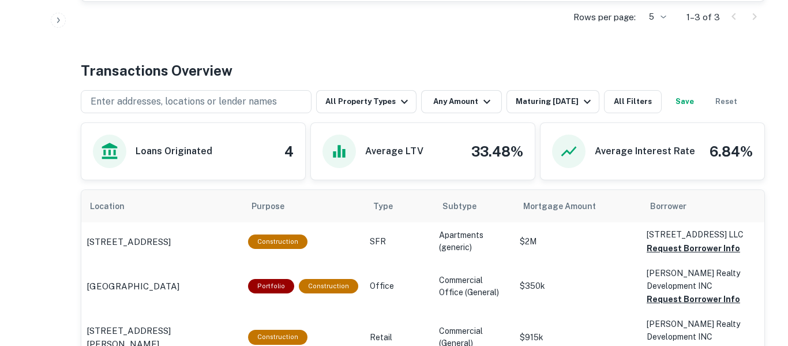
scroll to position [384, 0]
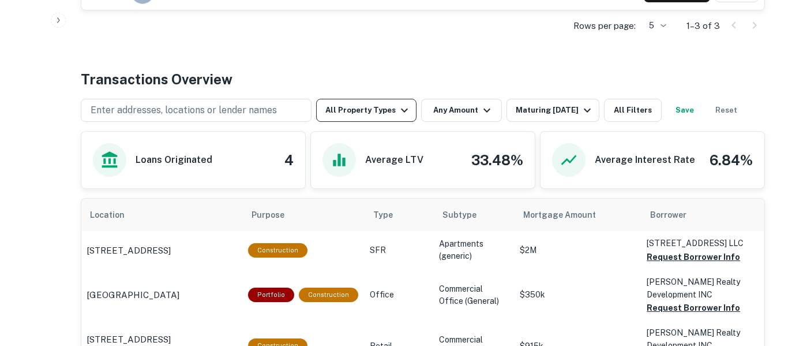
click at [391, 117] on button "All Property Types" at bounding box center [366, 110] width 100 height 23
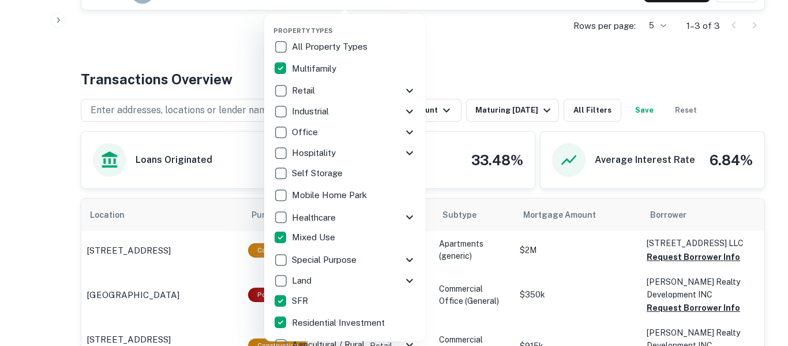
click at [551, 63] on div at bounding box center [394, 173] width 788 height 346
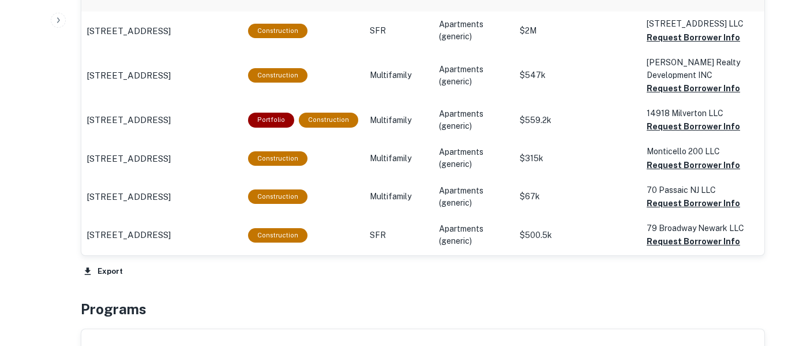
scroll to position [601, 0]
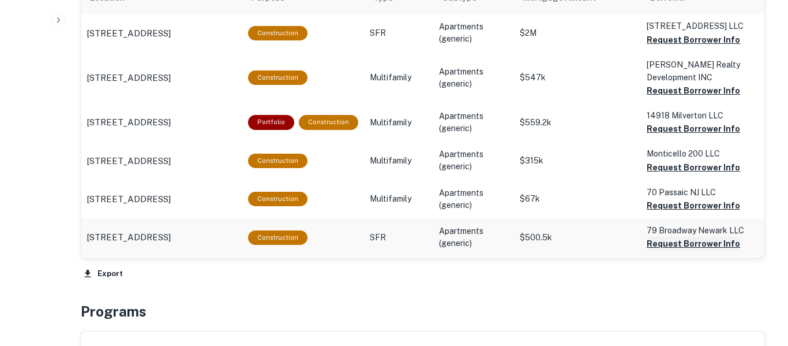
click at [691, 248] on button "Request Borrower Info" at bounding box center [694, 244] width 94 height 14
click at [702, 209] on button "Request Borrower Info" at bounding box center [694, 206] width 94 height 14
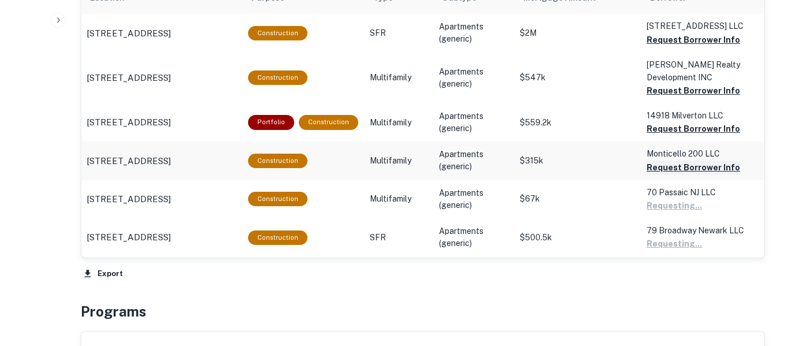
click at [702, 169] on button "Request Borrower Info" at bounding box center [694, 167] width 94 height 14
click at [708, 133] on button "Request Borrower Info" at bounding box center [694, 129] width 94 height 14
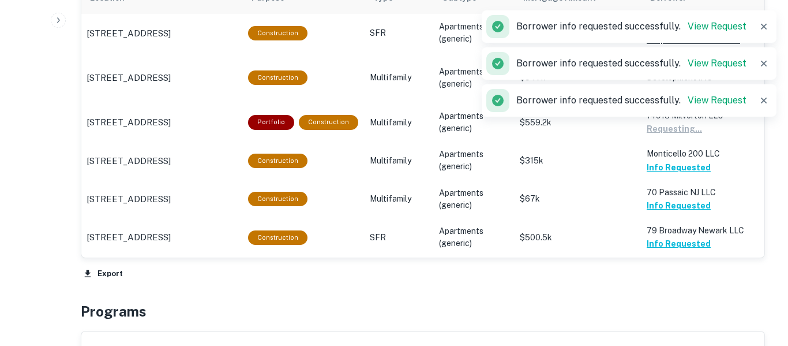
click at [710, 94] on p "Borrower info requested successfully. View Request" at bounding box center [632, 101] width 230 height 14
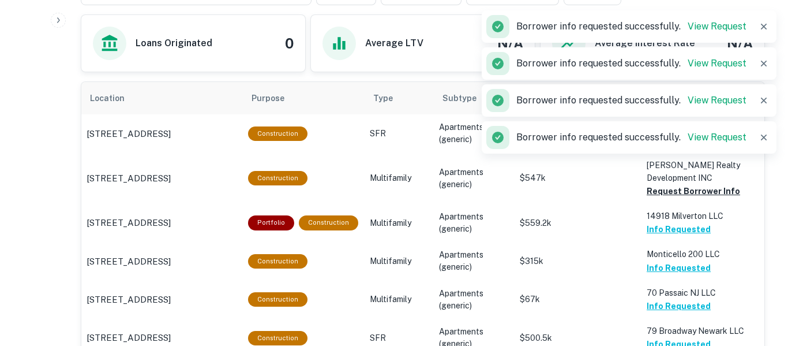
scroll to position [494, 0]
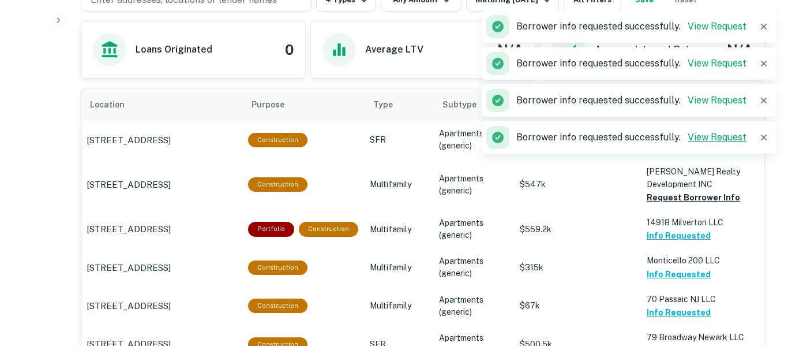
click at [732, 139] on link "View Request" at bounding box center [717, 137] width 59 height 11
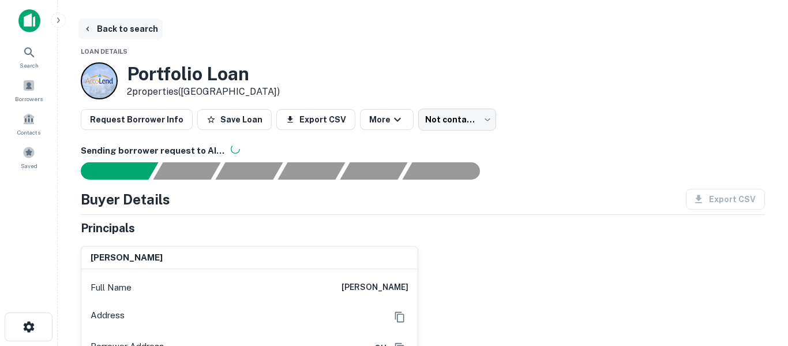
click at [116, 27] on button "Back to search" at bounding box center [120, 28] width 84 height 21
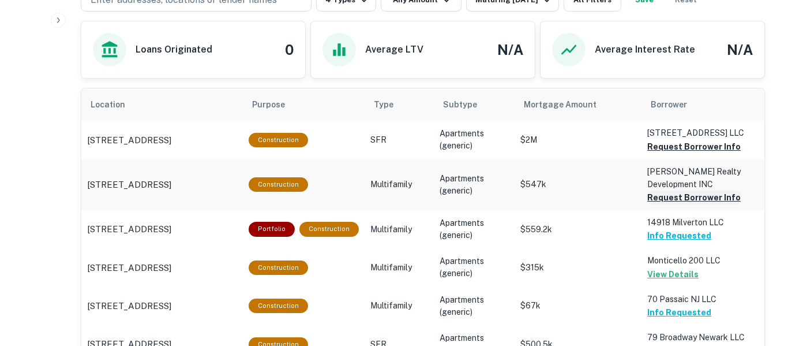
click at [715, 200] on button "Request Borrower Info" at bounding box center [695, 197] width 94 height 14
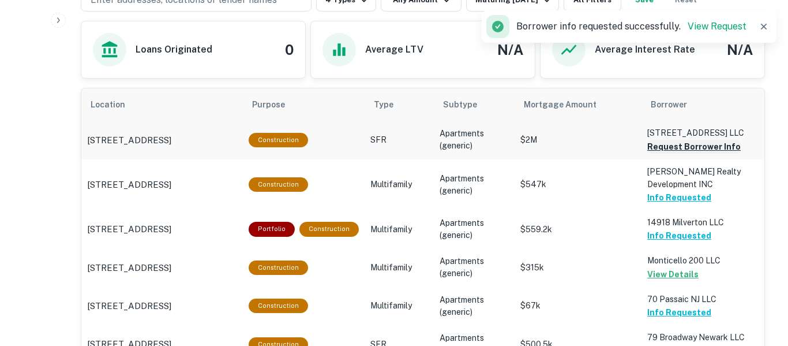
click at [721, 150] on button "Request Borrower Info" at bounding box center [695, 147] width 94 height 14
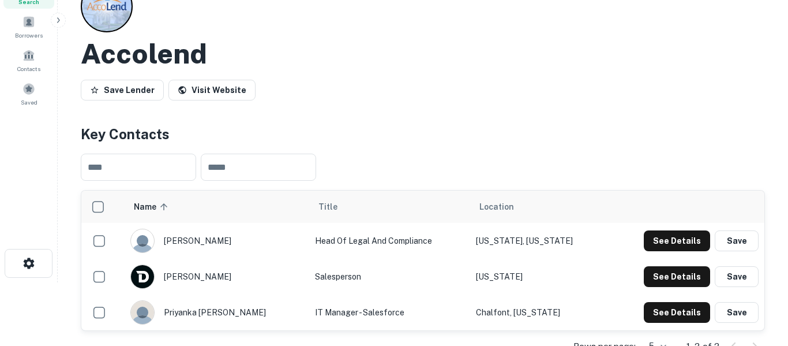
scroll to position [65, 0]
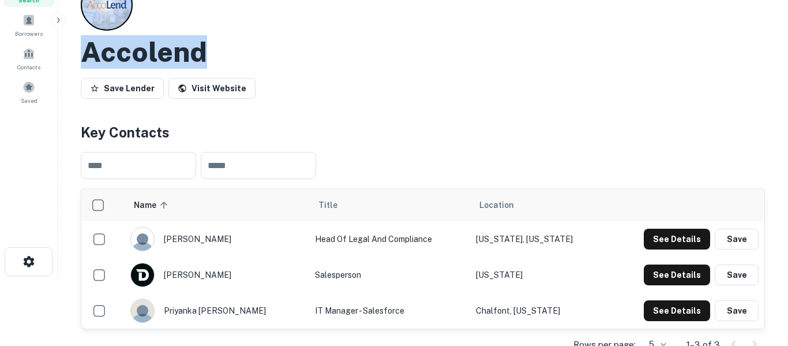
drag, startPoint x: 204, startPoint y: 52, endPoint x: 86, endPoint y: 55, distance: 118.4
click at [86, 55] on h2 "Accolend" at bounding box center [144, 51] width 126 height 33
copy h2 "Accolend"
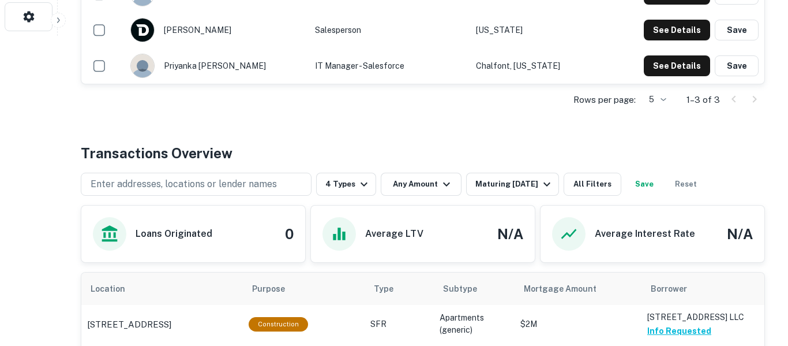
scroll to position [342, 0]
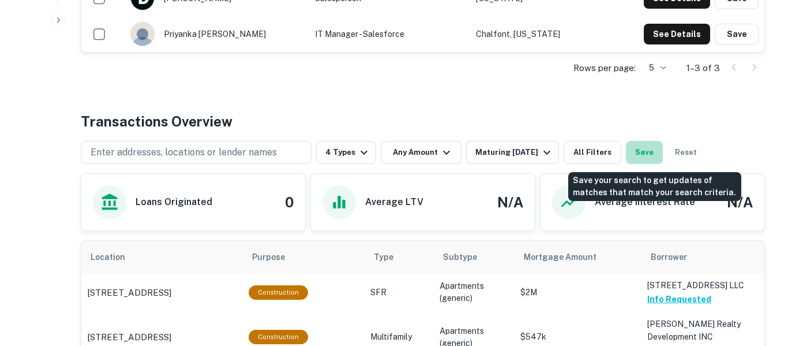
click at [660, 154] on button "Save" at bounding box center [644, 152] width 37 height 23
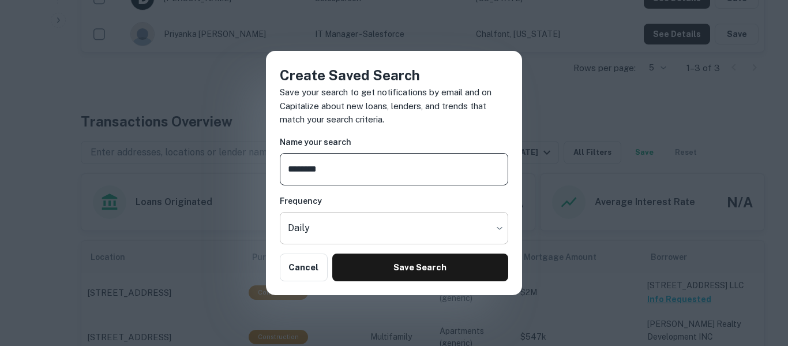
type input "********"
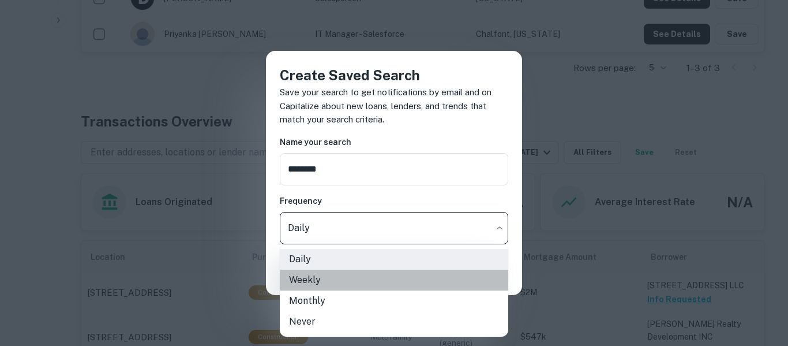
click at [368, 282] on li "Weekly" at bounding box center [394, 280] width 229 height 21
type input "******"
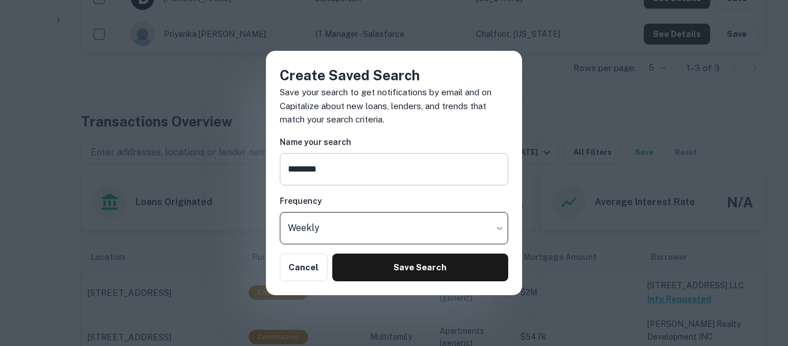
click at [390, 167] on input "********" at bounding box center [394, 169] width 229 height 32
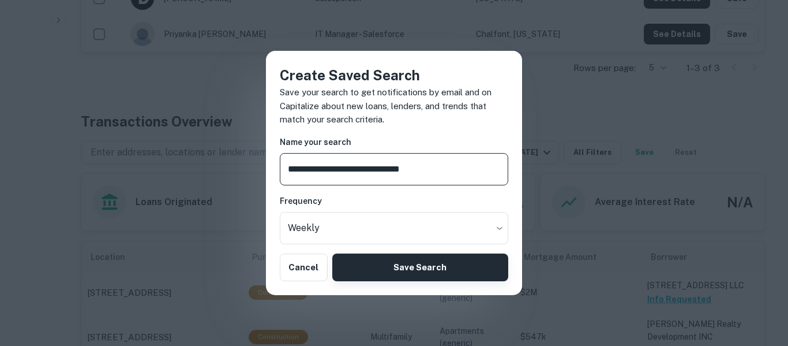
type input "**********"
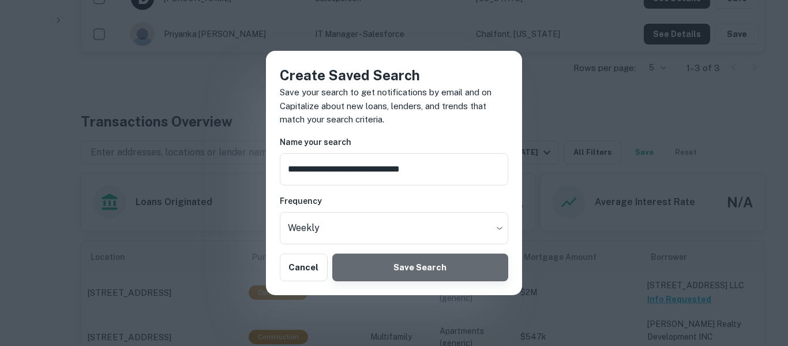
click at [416, 263] on button "Save Search" at bounding box center [420, 267] width 176 height 28
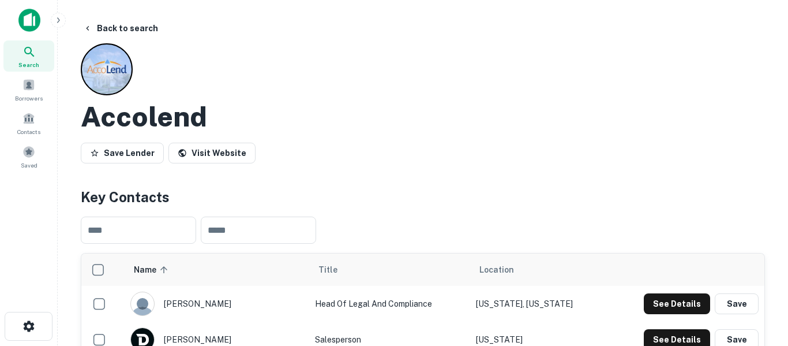
scroll to position [0, 0]
click at [138, 30] on button "Back to search" at bounding box center [120, 28] width 84 height 21
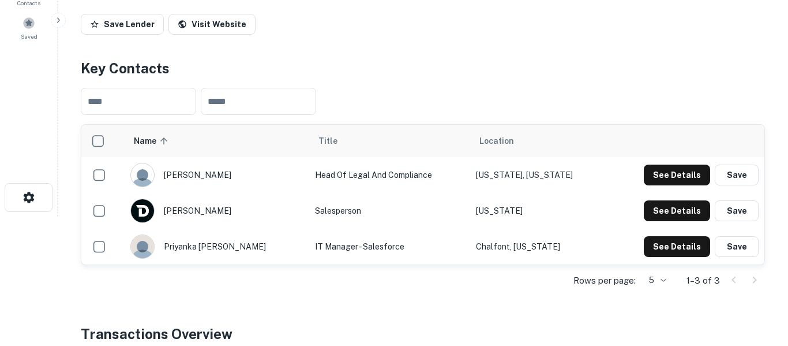
scroll to position [23, 0]
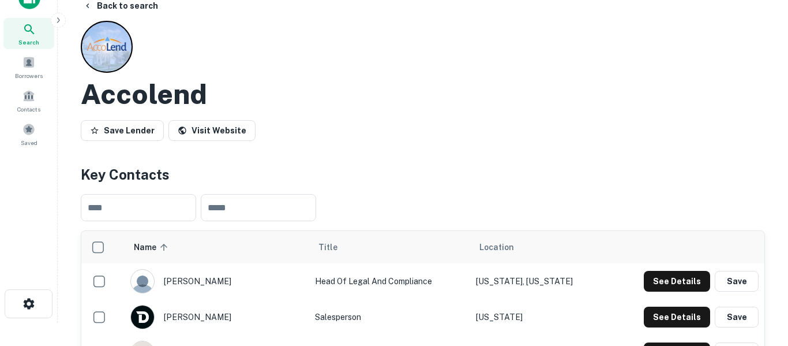
click at [37, 33] on div "Search" at bounding box center [28, 33] width 51 height 31
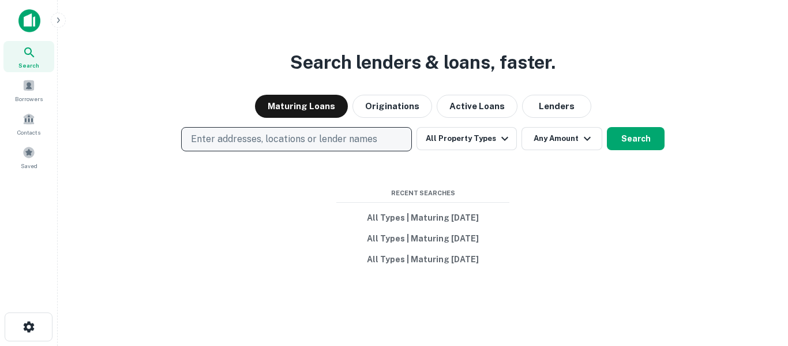
click at [267, 139] on p "Enter addresses, locations or lender names" at bounding box center [284, 139] width 186 height 14
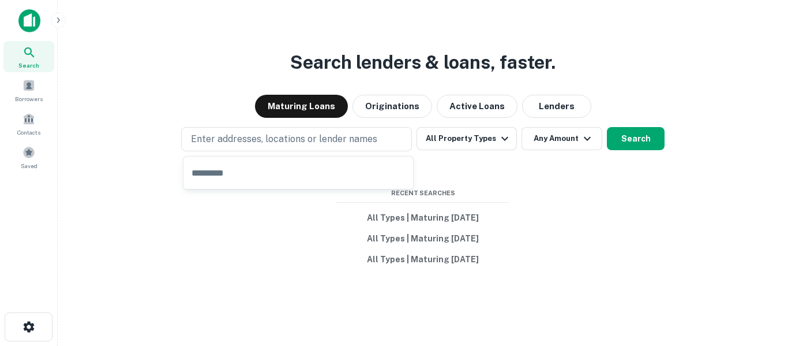
click at [257, 173] on input "text" at bounding box center [299, 172] width 230 height 32
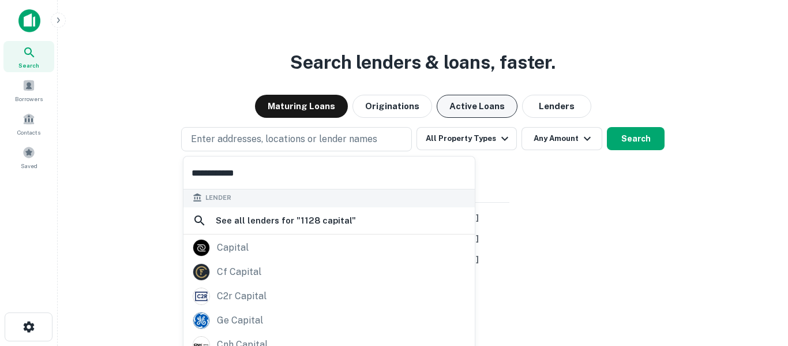
type input "**********"
click at [488, 110] on button "Active Loans" at bounding box center [477, 106] width 81 height 23
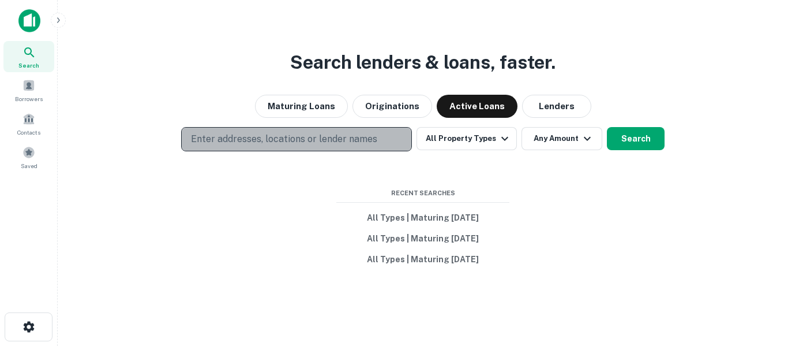
click at [368, 140] on p "Enter addresses, locations or lender names" at bounding box center [284, 139] width 186 height 14
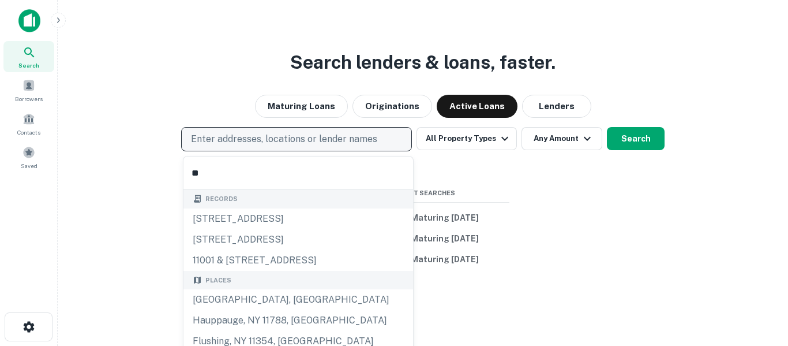
type input "*"
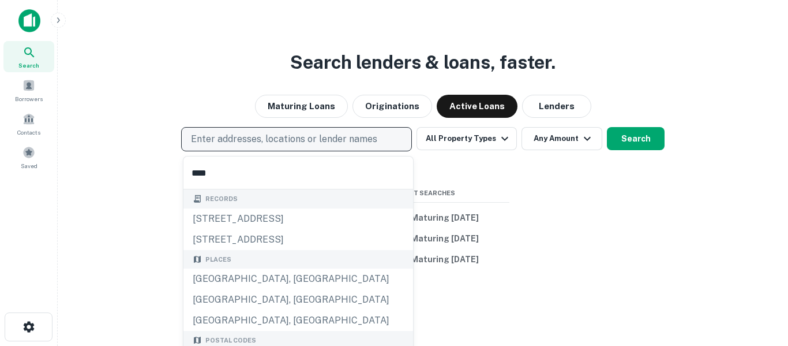
type input "*****"
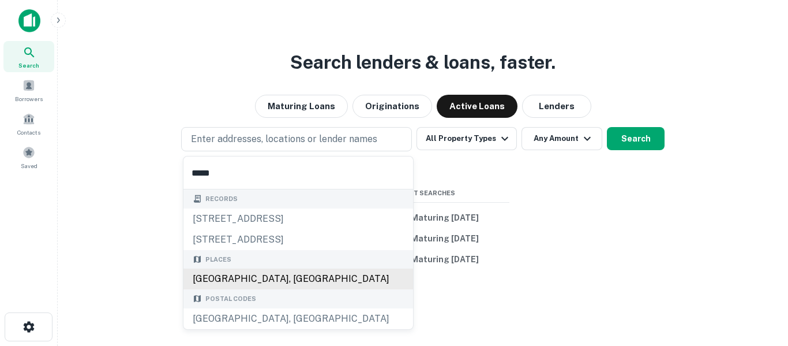
click at [294, 283] on div "[GEOGRAPHIC_DATA], [GEOGRAPHIC_DATA]" at bounding box center [299, 278] width 230 height 21
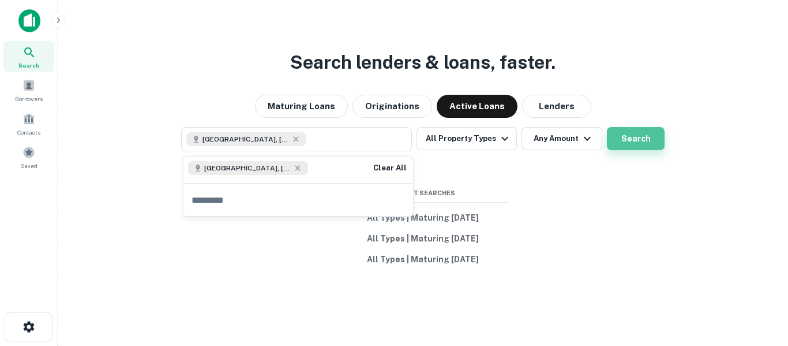
click at [629, 141] on button "Search" at bounding box center [636, 138] width 58 height 23
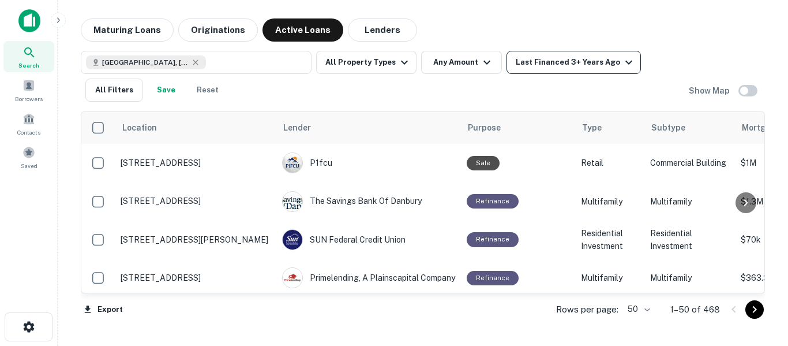
click at [626, 62] on icon "button" at bounding box center [629, 63] width 7 height 4
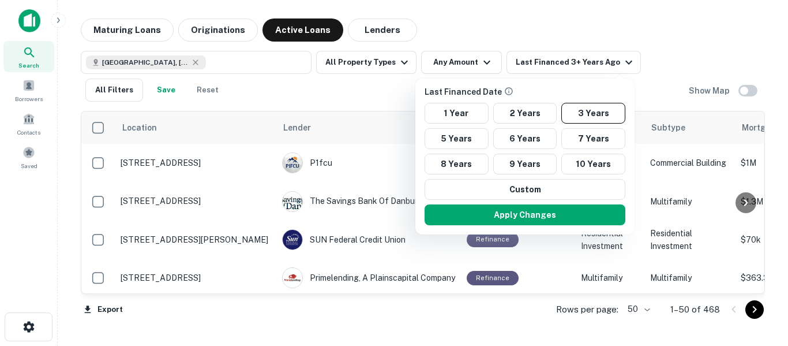
click at [628, 65] on div at bounding box center [394, 173] width 788 height 346
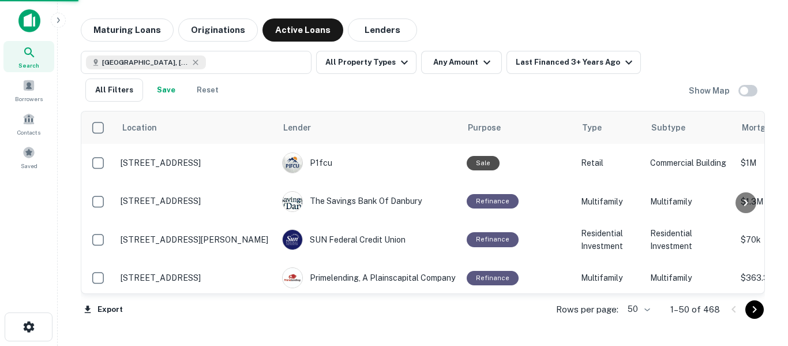
click at [614, 68] on div at bounding box center [394, 173] width 788 height 346
click at [622, 64] on icon "button" at bounding box center [629, 62] width 14 height 14
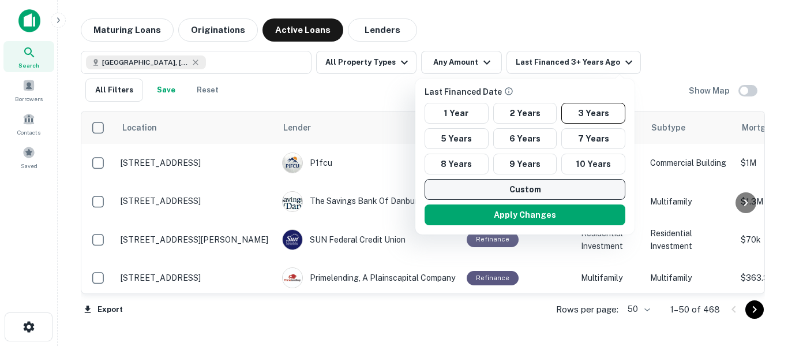
click at [552, 195] on button "Custom" at bounding box center [525, 189] width 201 height 21
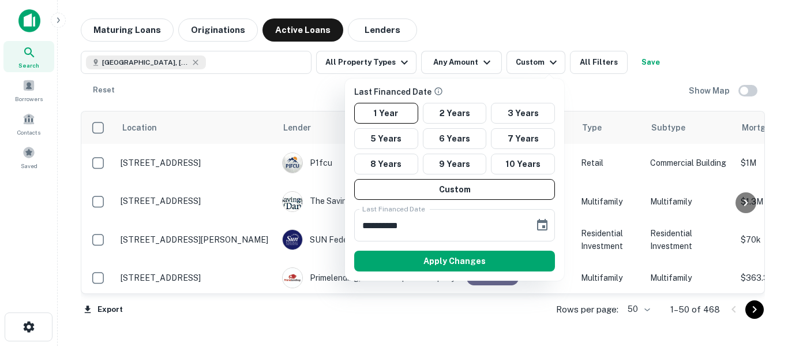
click at [684, 27] on div at bounding box center [394, 173] width 788 height 346
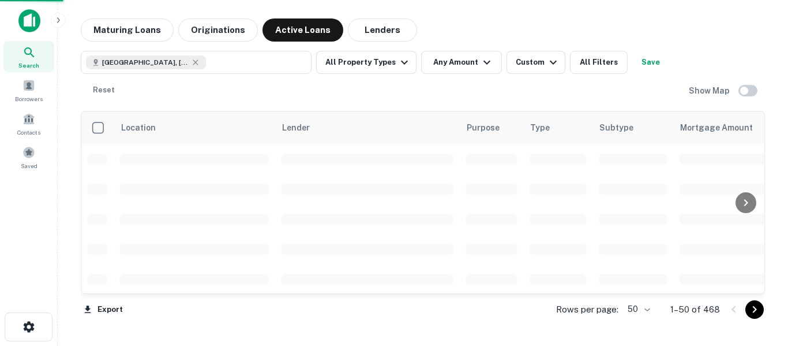
click at [224, 36] on div at bounding box center [394, 173] width 788 height 346
click at [223, 37] on div at bounding box center [394, 173] width 788 height 346
click at [148, 24] on button "Maturing Loans" at bounding box center [127, 29] width 93 height 23
click at [144, 36] on button "Maturing Loans" at bounding box center [127, 29] width 93 height 23
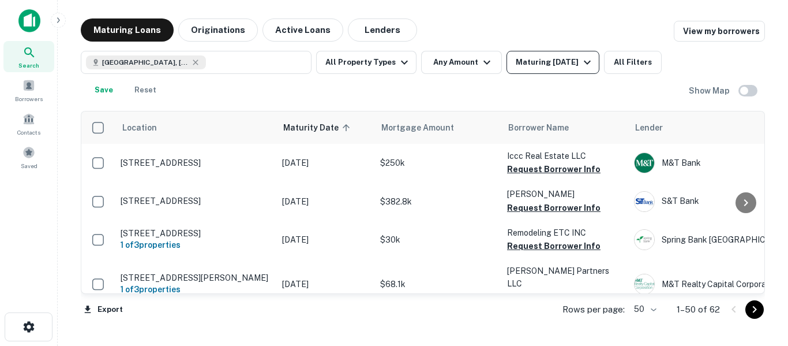
click at [581, 59] on icon "button" at bounding box center [588, 62] width 14 height 14
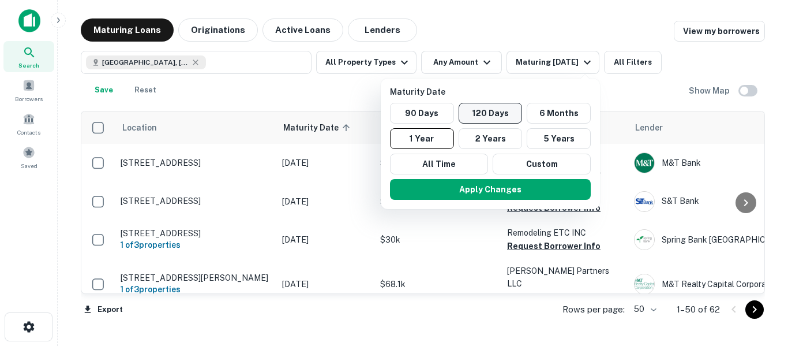
click at [506, 114] on button "120 Days" at bounding box center [491, 113] width 64 height 21
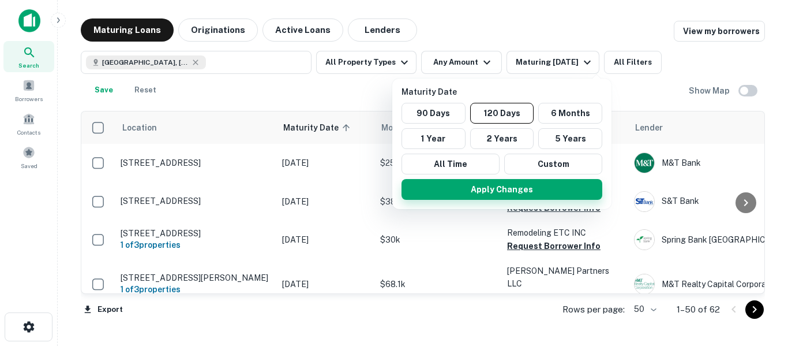
click at [511, 195] on button "Apply Changes" at bounding box center [502, 189] width 201 height 21
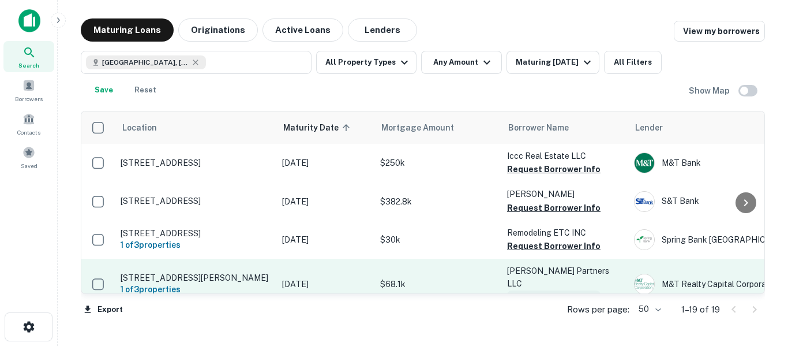
click at [582, 290] on button "Request Borrower Info" at bounding box center [554, 297] width 94 height 14
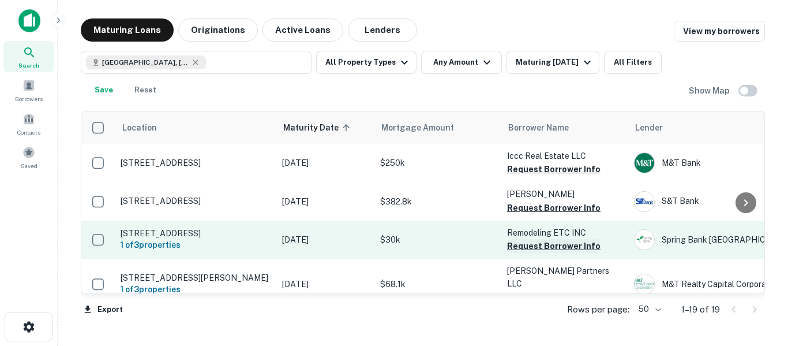
click at [580, 248] on button "Request Borrower Info" at bounding box center [554, 246] width 94 height 14
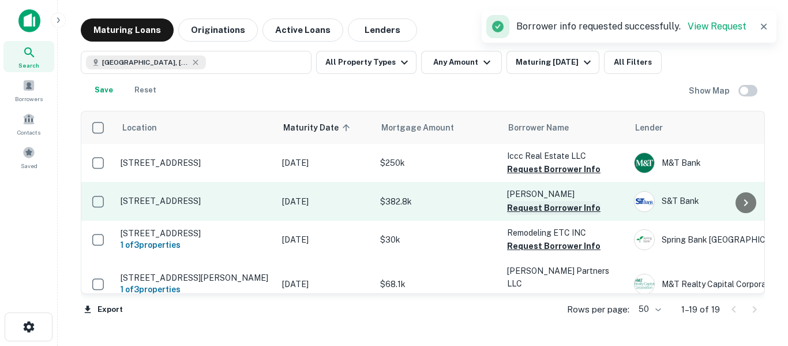
click at [578, 214] on button "Request Borrower Info" at bounding box center [554, 208] width 94 height 14
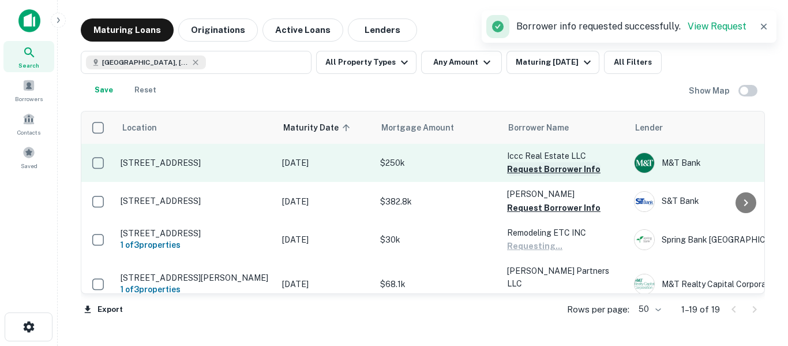
click at [582, 170] on button "Request Borrower Info" at bounding box center [554, 169] width 94 height 14
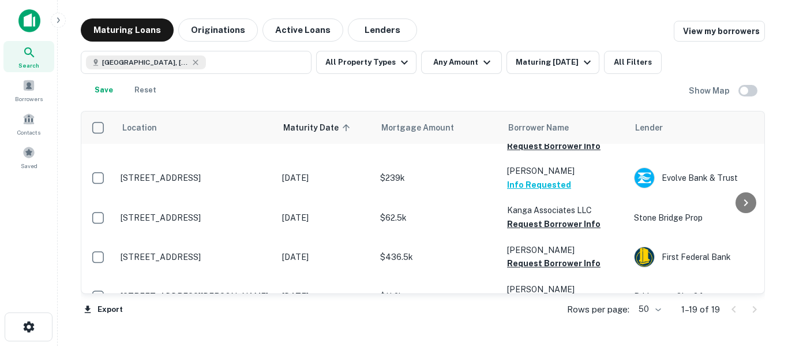
scroll to position [264, 0]
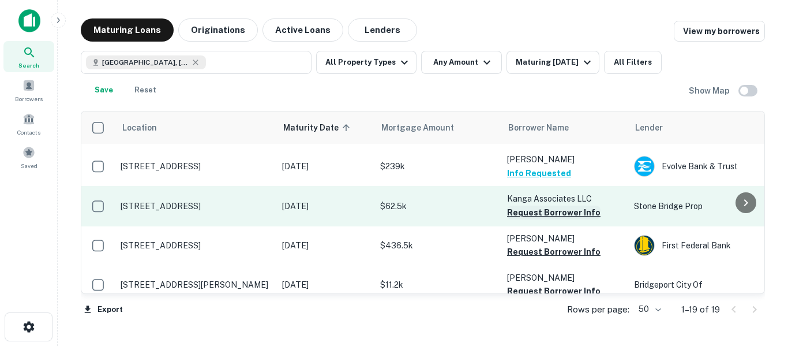
click at [590, 205] on button "Request Borrower Info" at bounding box center [554, 212] width 94 height 14
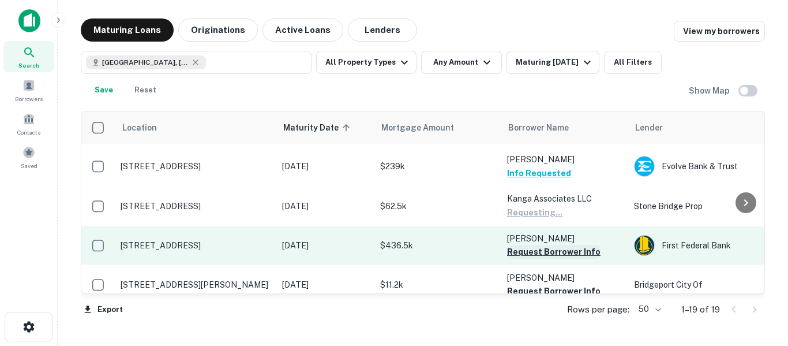
click at [589, 245] on button "Request Borrower Info" at bounding box center [554, 252] width 94 height 14
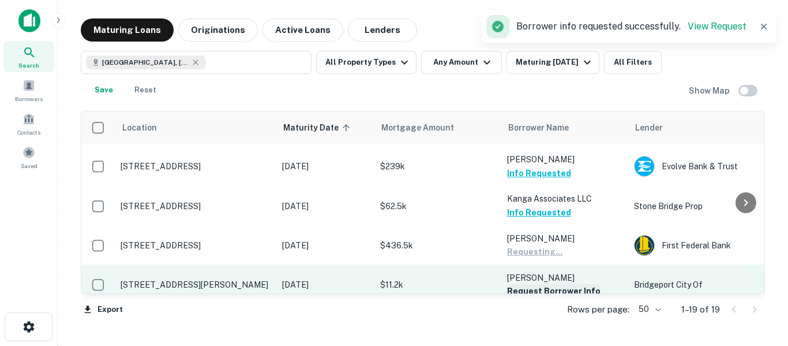
click at [592, 284] on button "Request Borrower Info" at bounding box center [554, 291] width 94 height 14
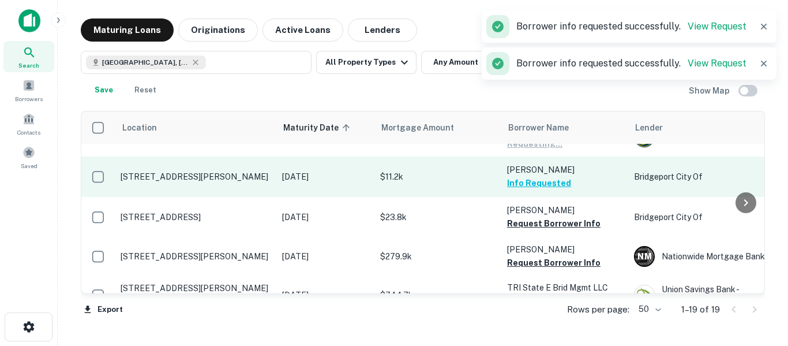
scroll to position [373, 0]
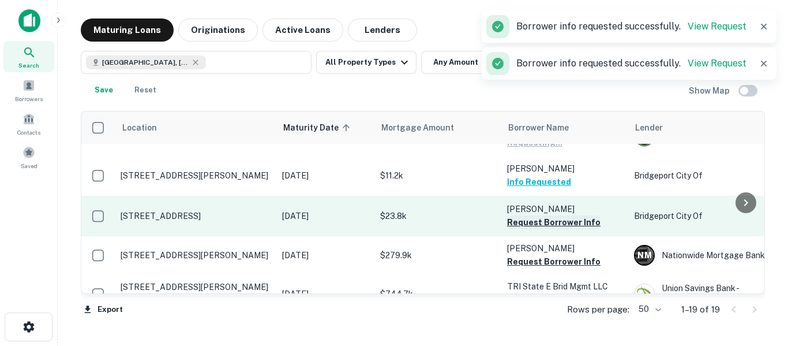
click at [592, 215] on button "Request Borrower Info" at bounding box center [554, 222] width 94 height 14
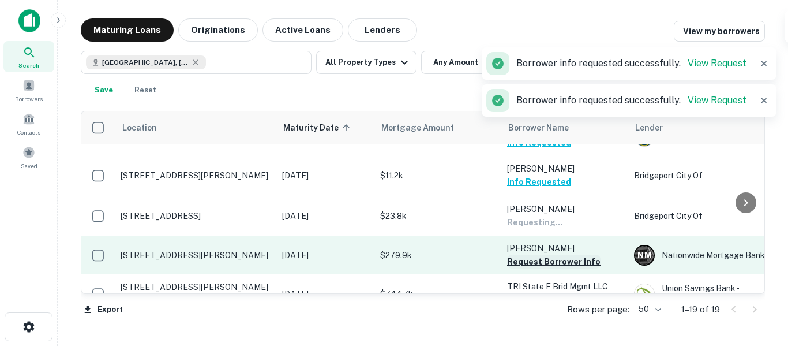
click at [586, 255] on button "Request Borrower Info" at bounding box center [554, 262] width 94 height 14
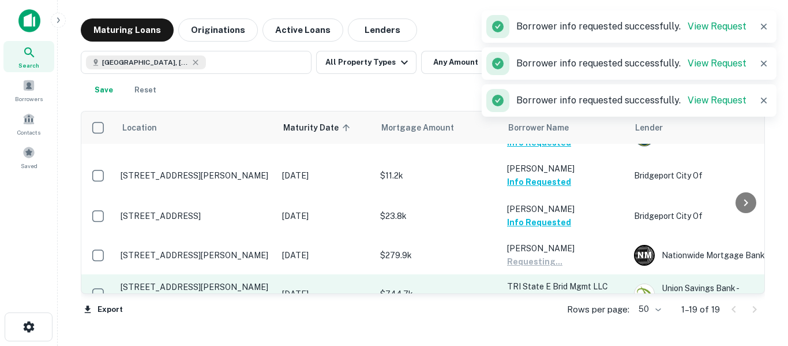
click at [589, 293] on button "Request Borrower Info" at bounding box center [554, 300] width 94 height 14
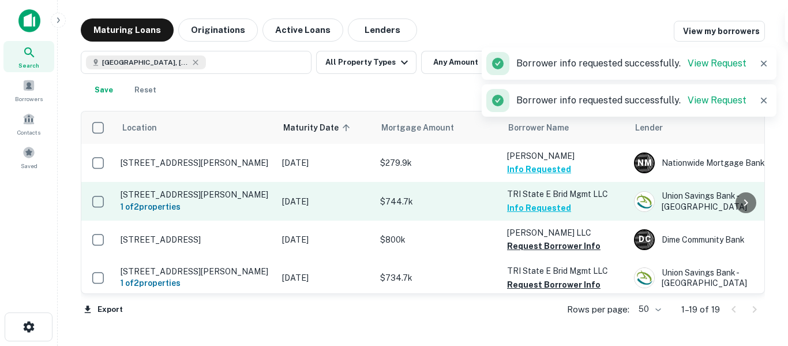
scroll to position [468, 0]
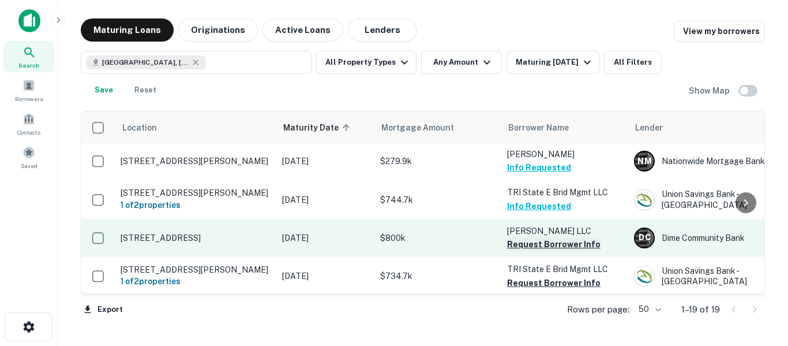
click at [588, 237] on button "Request Borrower Info" at bounding box center [554, 244] width 94 height 14
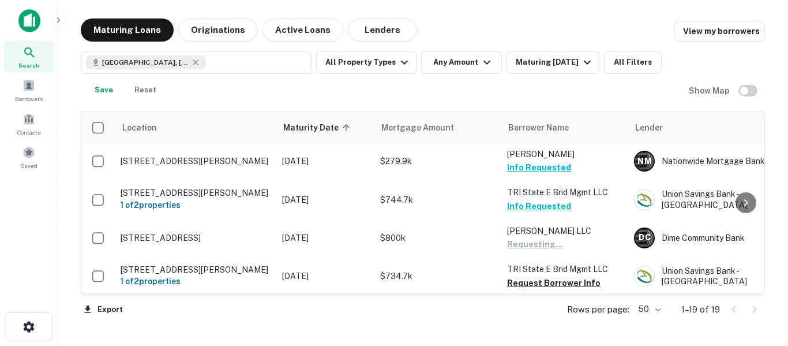
click at [582, 327] on button "Request Borrower Info" at bounding box center [554, 334] width 94 height 14
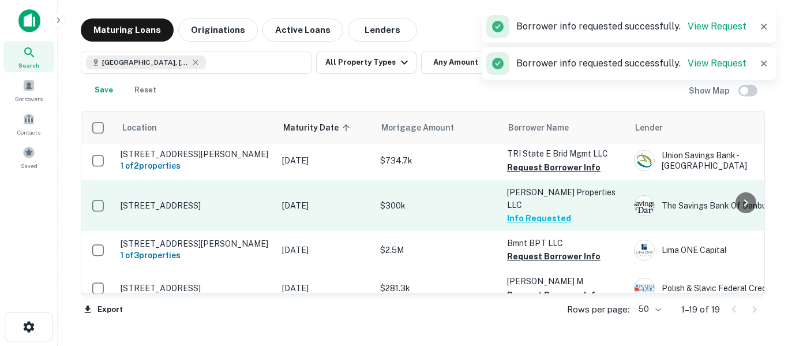
scroll to position [585, 0]
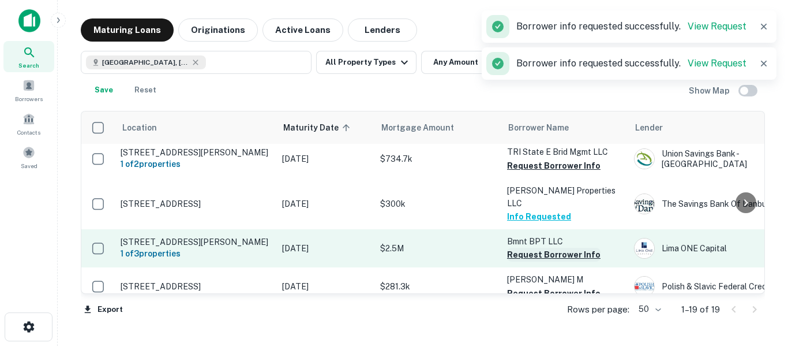
click at [585, 248] on button "Request Borrower Info" at bounding box center [554, 255] width 94 height 14
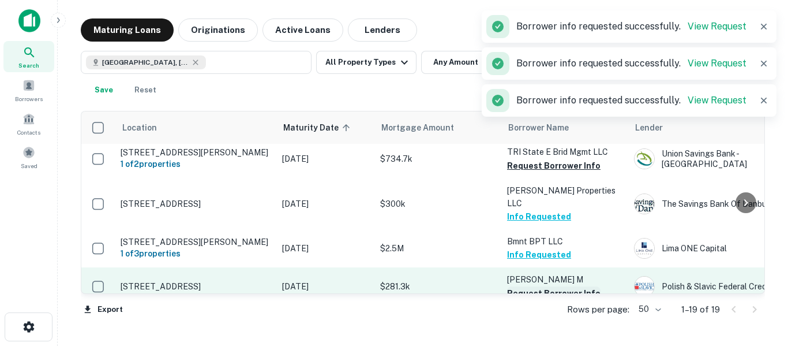
click at [581, 286] on button "Request Borrower Info" at bounding box center [554, 293] width 94 height 14
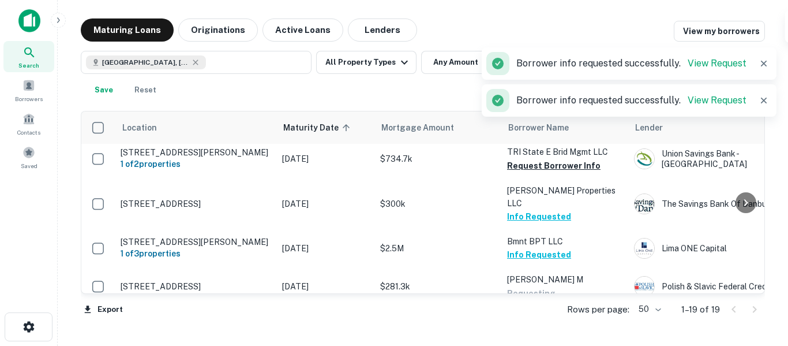
click at [588, 324] on button "Request Borrower Info" at bounding box center [554, 331] width 94 height 14
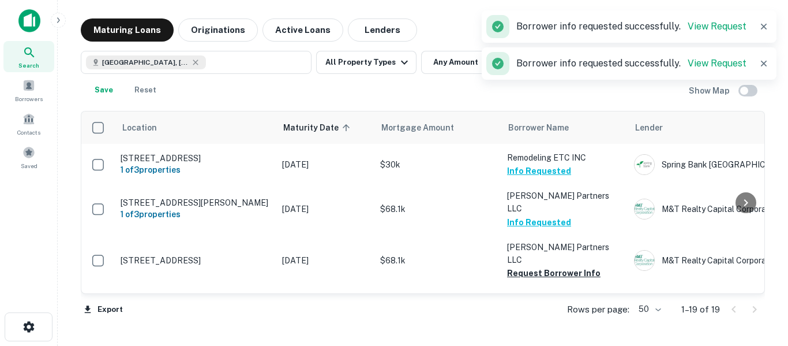
scroll to position [0, 0]
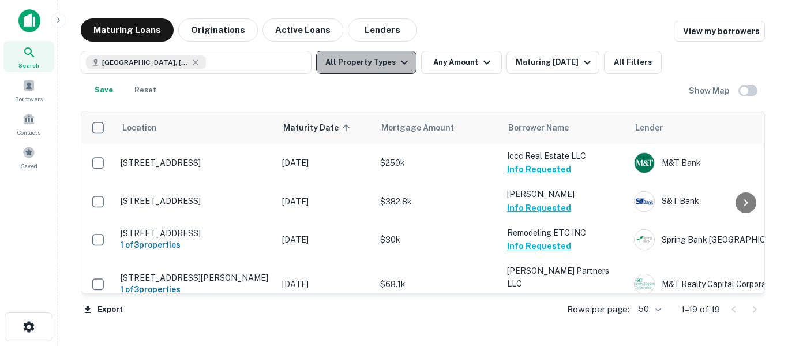
click at [401, 66] on icon "button" at bounding box center [405, 62] width 14 height 14
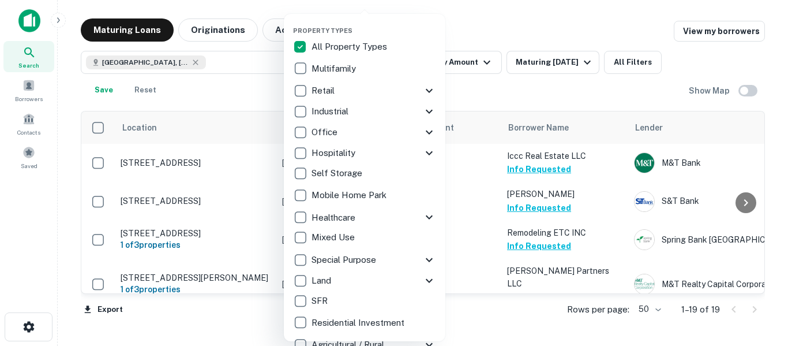
click at [106, 89] on div at bounding box center [394, 173] width 788 height 346
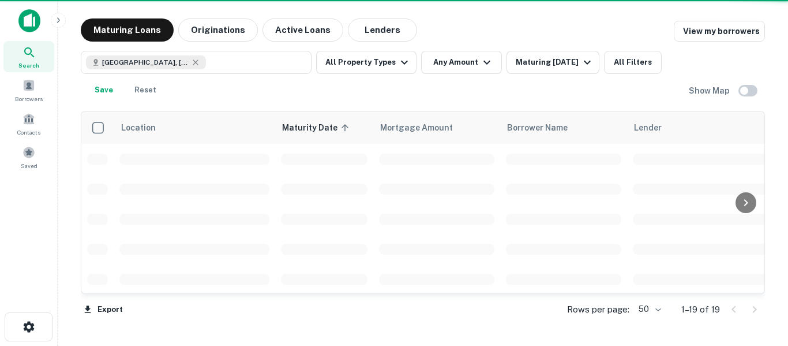
click at [106, 89] on div at bounding box center [394, 173] width 788 height 346
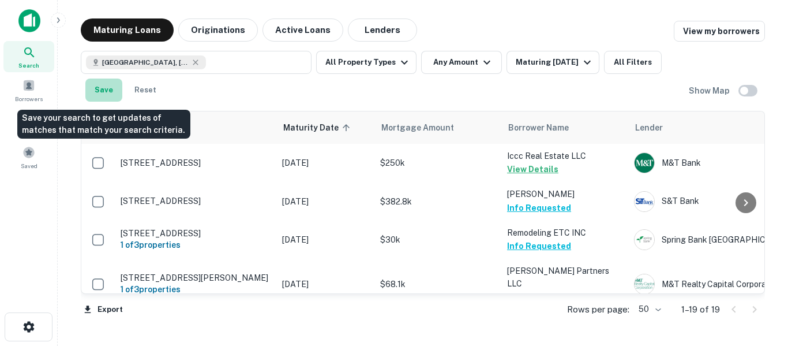
click at [106, 92] on button "Save" at bounding box center [103, 89] width 37 height 23
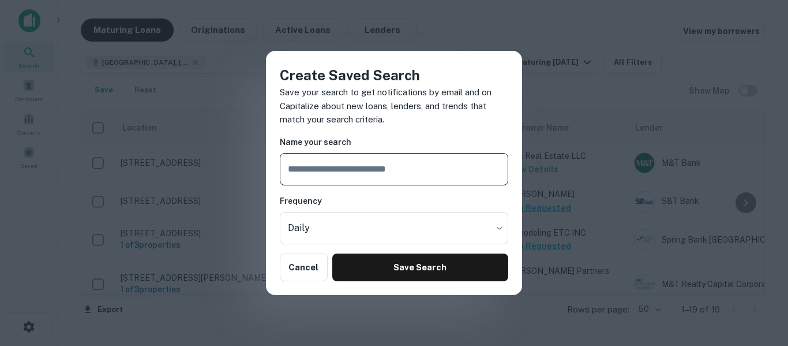
click at [331, 168] on input "text" at bounding box center [394, 169] width 229 height 32
type input "**********"
click at [436, 229] on body "Search Borrowers Contacts Saved Maturing Loans Originations Active Loans Lender…" at bounding box center [394, 173] width 788 height 346
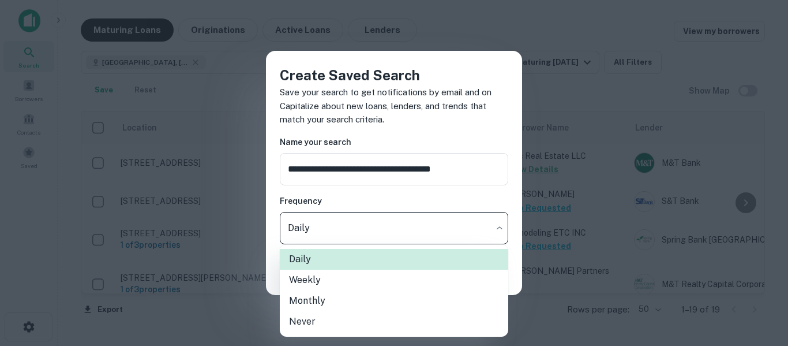
click at [367, 285] on li "Weekly" at bounding box center [394, 280] width 229 height 21
type input "******"
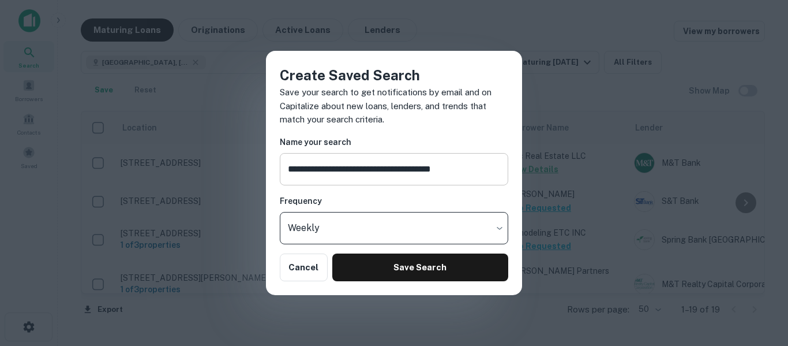
click at [487, 170] on input "**********" at bounding box center [394, 169] width 229 height 32
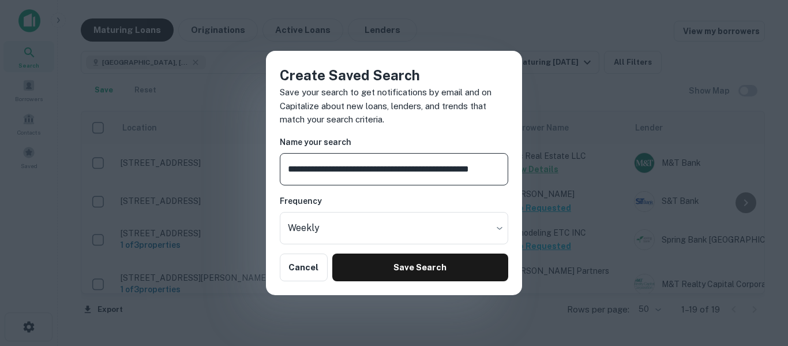
scroll to position [0, 3]
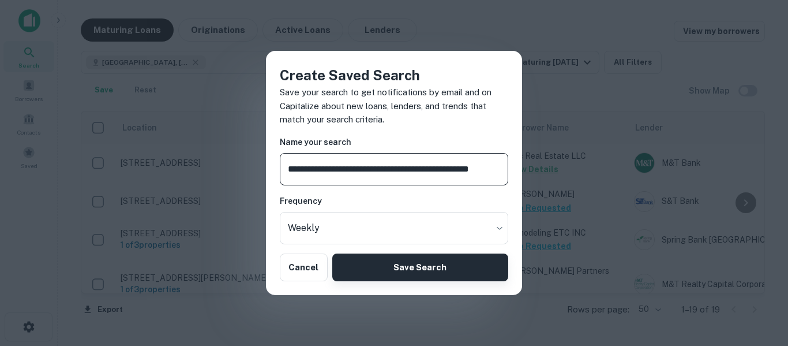
type input "**********"
click at [457, 260] on button "Save Search" at bounding box center [420, 267] width 176 height 28
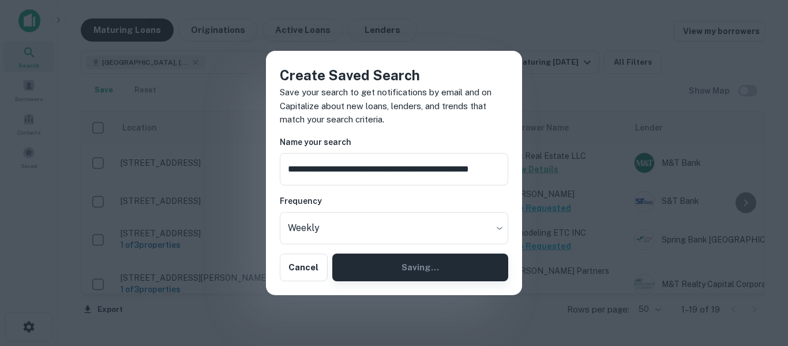
scroll to position [0, 0]
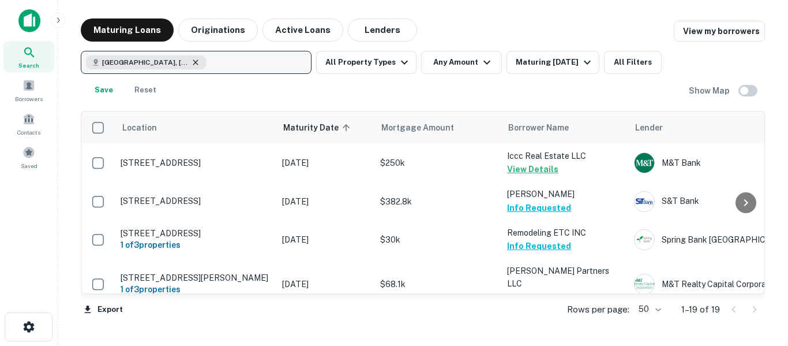
click at [196, 63] on icon "button" at bounding box center [195, 62] width 9 height 9
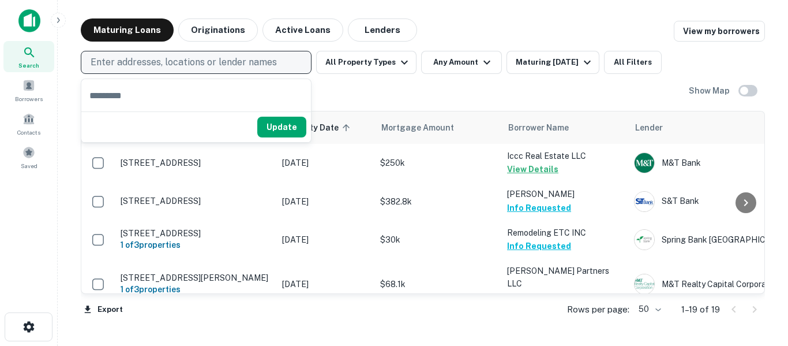
click at [178, 95] on input "text" at bounding box center [196, 95] width 230 height 32
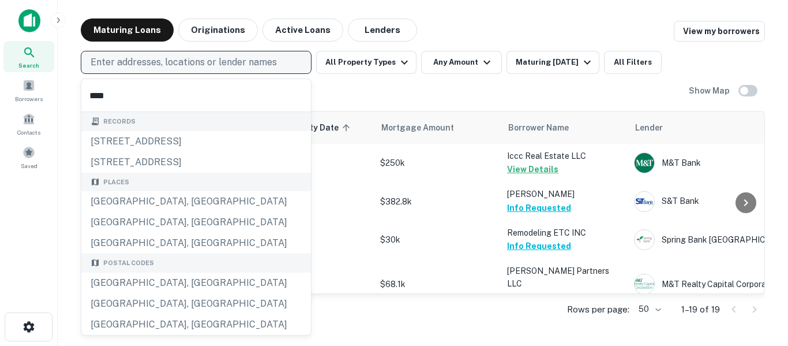
type input "*****"
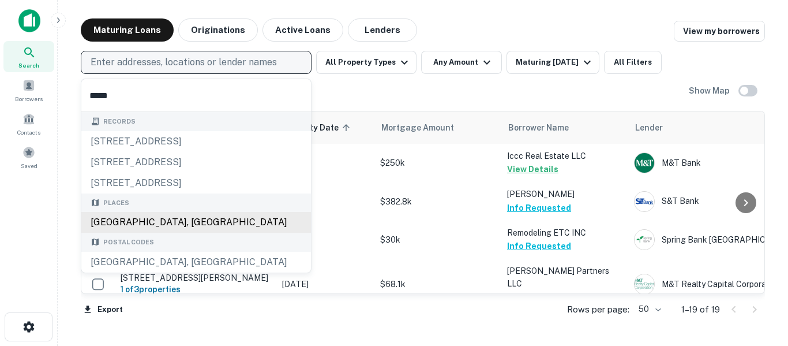
click at [193, 226] on div "[GEOGRAPHIC_DATA], [GEOGRAPHIC_DATA]" at bounding box center [196, 222] width 230 height 21
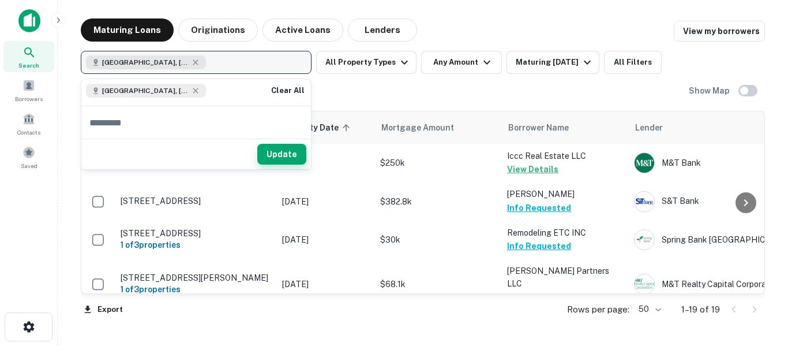
click at [289, 159] on button "Update" at bounding box center [281, 154] width 49 height 21
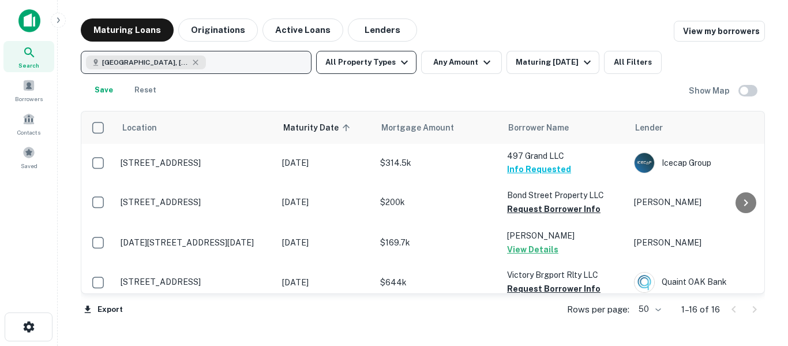
click at [398, 67] on icon "button" at bounding box center [405, 62] width 14 height 14
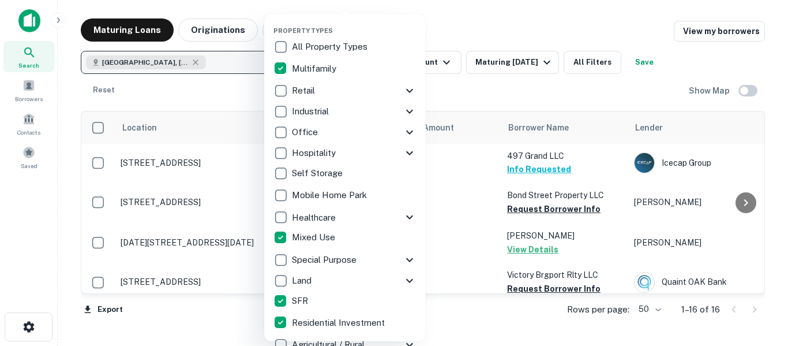
click at [455, 226] on div at bounding box center [394, 173] width 788 height 346
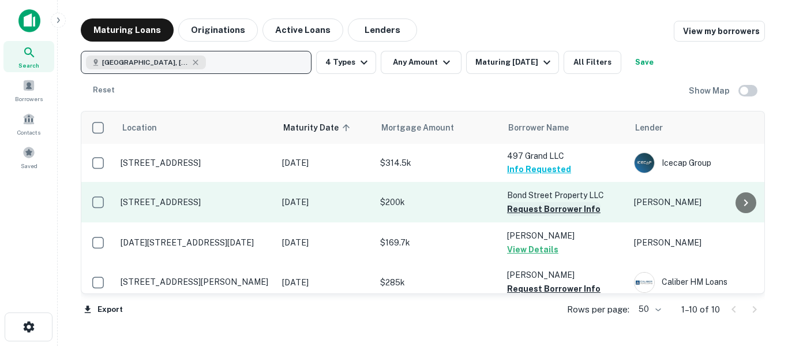
click at [588, 211] on button "Request Borrower Info" at bounding box center [554, 209] width 94 height 14
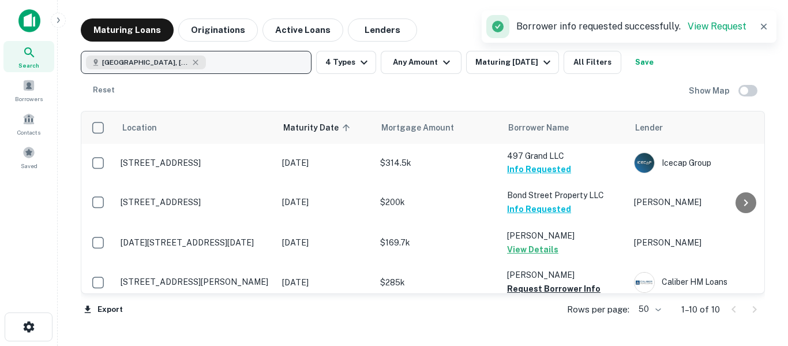
click at [582, 294] on div "Rows per page: 50 ** 1–10 of 10" at bounding box center [660, 309] width 212 height 31
click at [558, 294] on div "Rows per page: 50 ** 1–10 of 10" at bounding box center [660, 309] width 212 height 31
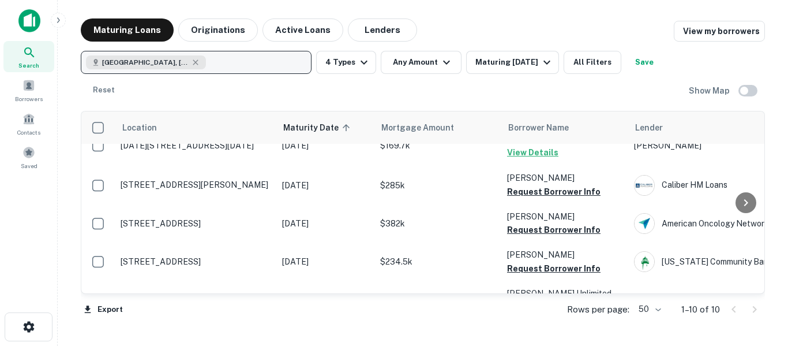
scroll to position [96, 0]
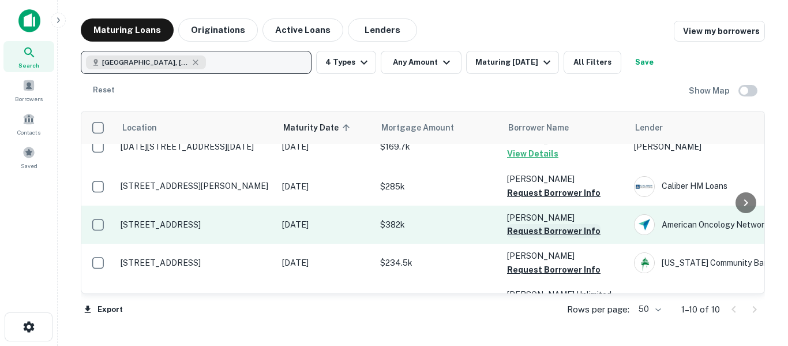
click at [587, 235] on button "Request Borrower Info" at bounding box center [554, 231] width 94 height 14
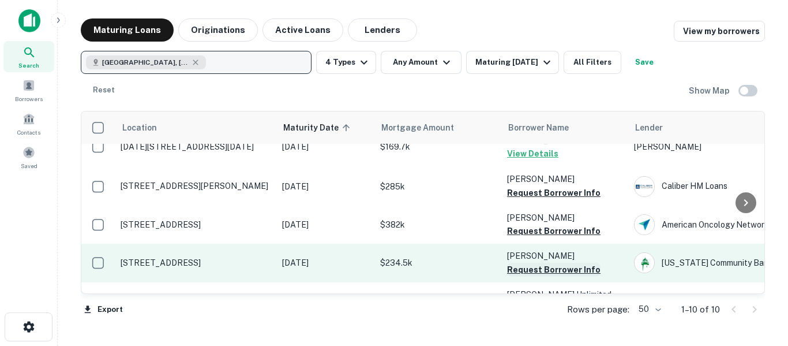
click at [588, 274] on button "Request Borrower Info" at bounding box center [554, 270] width 94 height 14
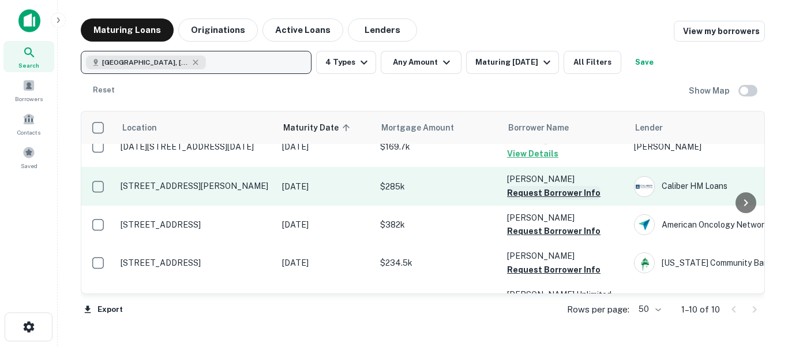
click at [589, 196] on button "Request Borrower Info" at bounding box center [554, 193] width 94 height 14
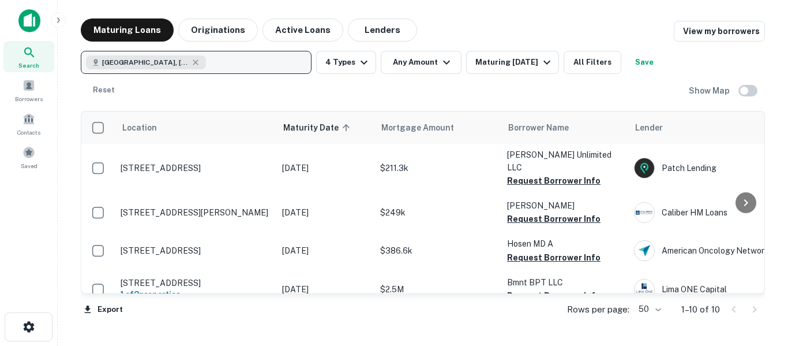
scroll to position [236, 0]
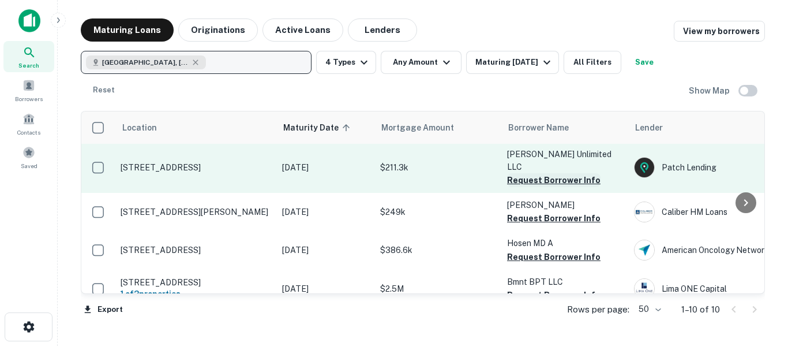
click at [585, 173] on button "Request Borrower Info" at bounding box center [554, 180] width 94 height 14
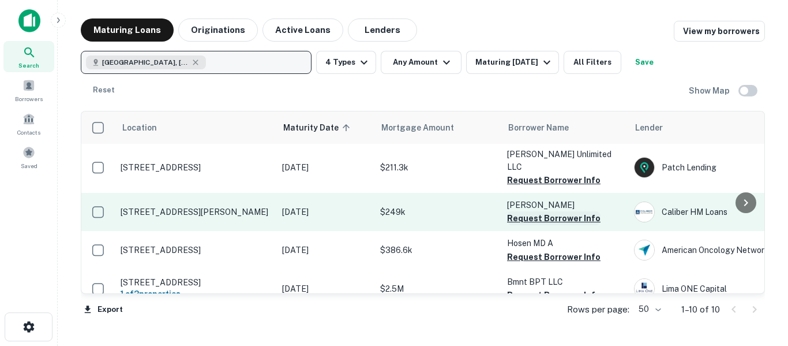
click at [588, 211] on button "Request Borrower Info" at bounding box center [554, 218] width 94 height 14
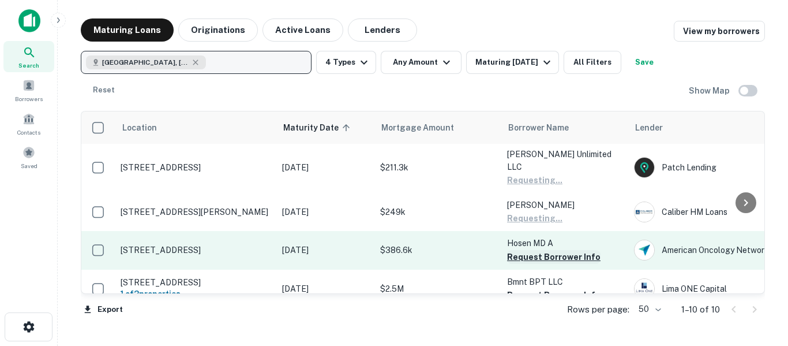
click at [584, 250] on button "Request Borrower Info" at bounding box center [554, 257] width 94 height 14
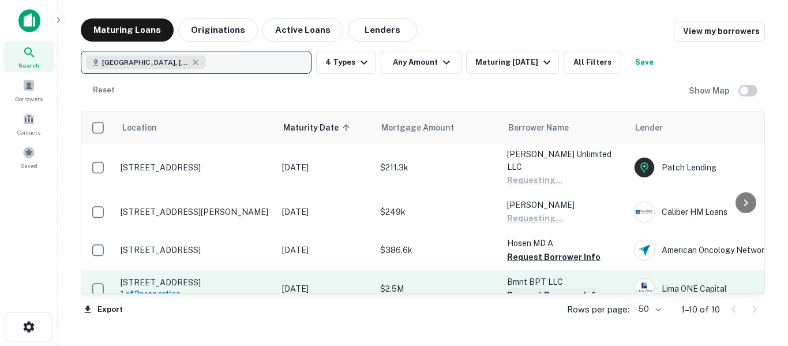
click at [586, 288] on button "Request Borrower Info" at bounding box center [554, 295] width 94 height 14
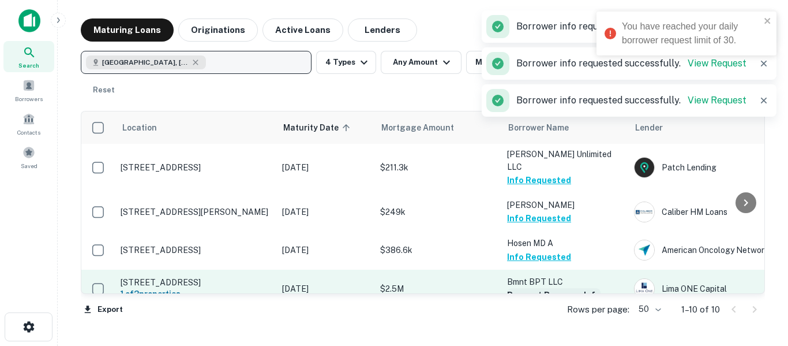
scroll to position [238, 0]
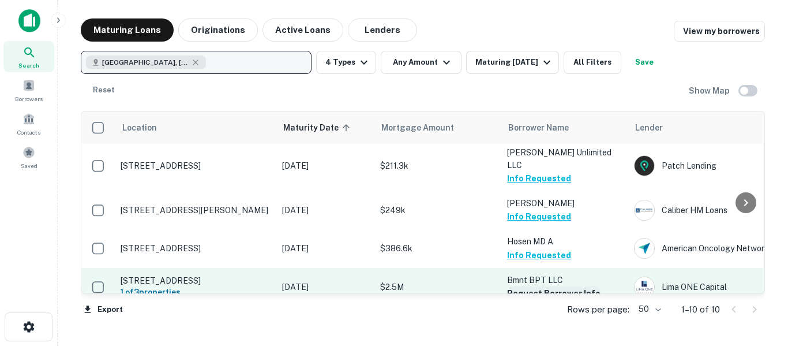
click at [579, 286] on button "Request Borrower Info" at bounding box center [554, 293] width 94 height 14
